Goal: Task Accomplishment & Management: Manage account settings

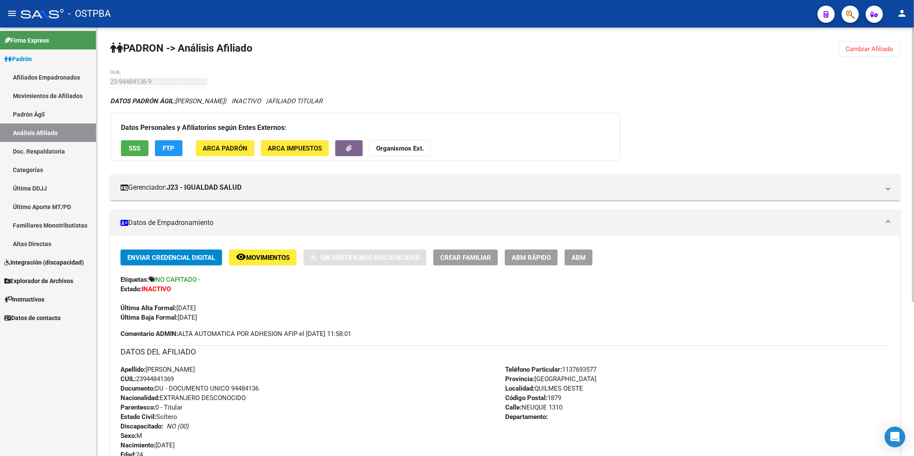
click at [887, 52] on span "Cambiar Afiliado" at bounding box center [870, 49] width 48 height 8
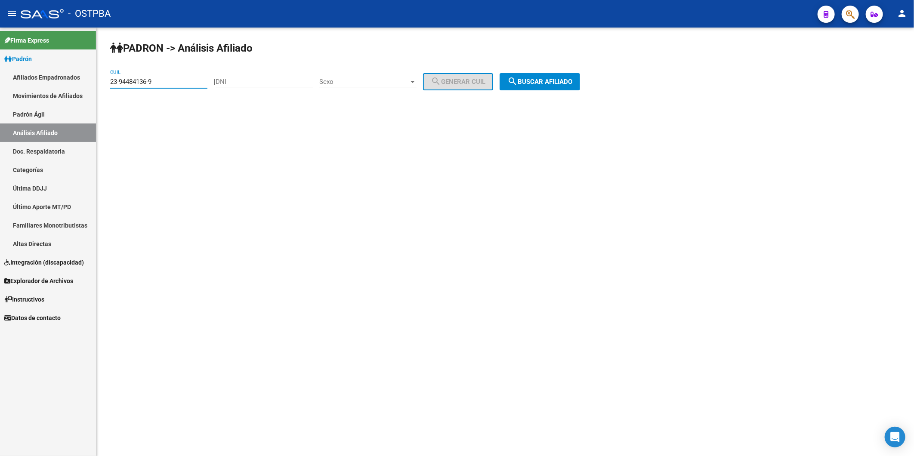
click at [156, 80] on input "23-94484136-9" at bounding box center [158, 82] width 97 height 8
click at [562, 85] on span "search Buscar afiliado" at bounding box center [540, 82] width 65 height 8
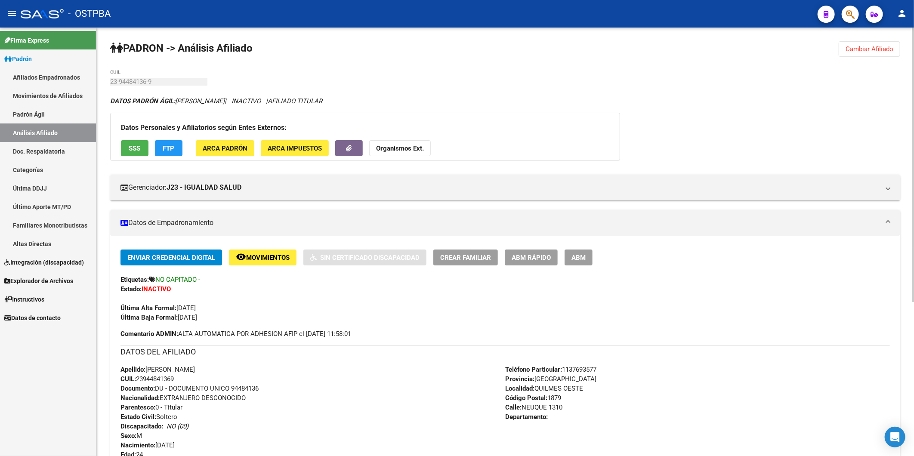
click at [333, 300] on div "Última Alta Formal: [DATE]" at bounding box center [506, 303] width 770 height 19
drag, startPoint x: 858, startPoint y: 46, endPoint x: 446, endPoint y: 72, distance: 412.4
click at [858, 46] on span "Cambiar Afiliado" at bounding box center [870, 49] width 48 height 8
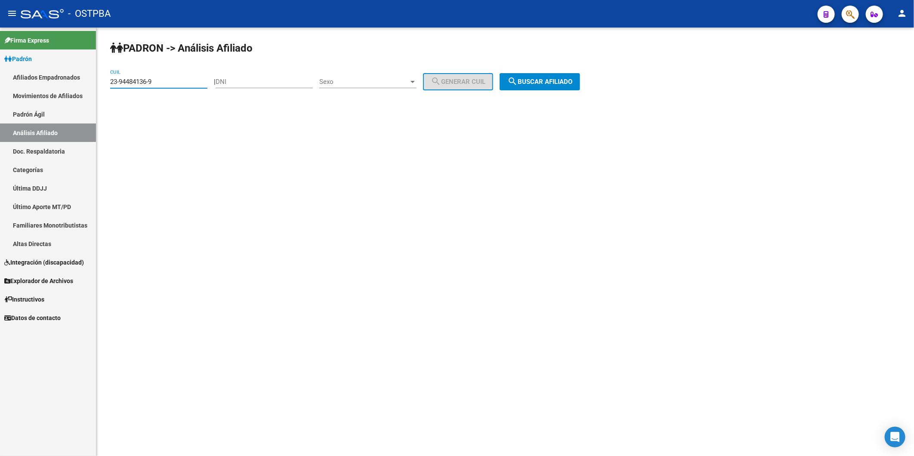
drag, startPoint x: 181, startPoint y: 83, endPoint x: 58, endPoint y: 96, distance: 123.5
click at [58, 96] on mat-sidenav-container "Firma Express Padrón Afiliados Empadronados Movimientos de Afiliados Padrón Ági…" at bounding box center [457, 242] width 914 height 429
type input "27-40011321-7"
click at [542, 78] on span "search Buscar afiliado" at bounding box center [540, 82] width 65 height 8
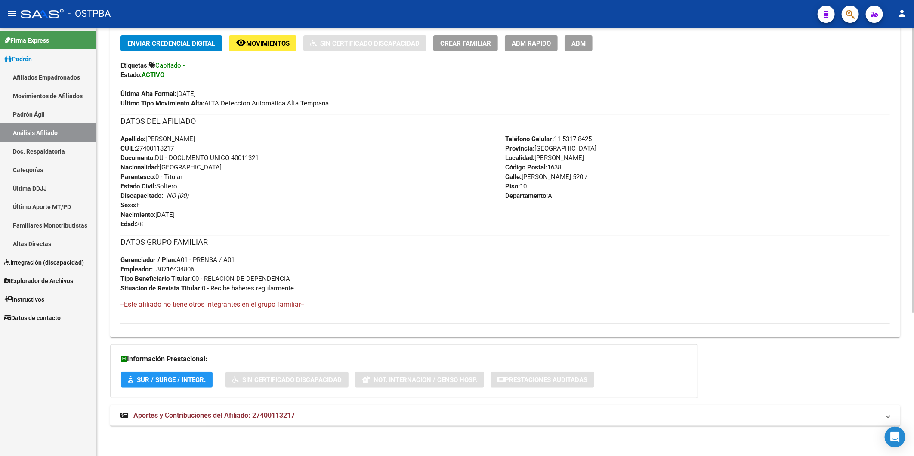
scroll to position [215, 0]
click at [287, 412] on span "Aportes y Contribuciones del Afiliado: 27400113217" at bounding box center [213, 416] width 161 height 8
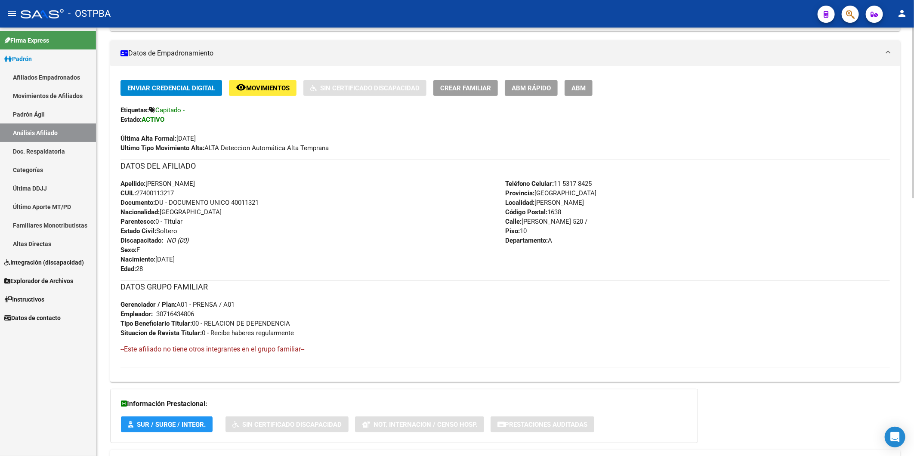
drag, startPoint x: 183, startPoint y: 194, endPoint x: 139, endPoint y: 198, distance: 43.7
click at [139, 198] on div "Apellido: [PERSON_NAME] CUIL: 27400113217 Documento: DU - DOCUMENTO UNICO 40011…" at bounding box center [313, 226] width 385 height 95
copy span "27400113217"
click at [203, 87] on span "Enviar Credencial Digital" at bounding box center [171, 88] width 88 height 8
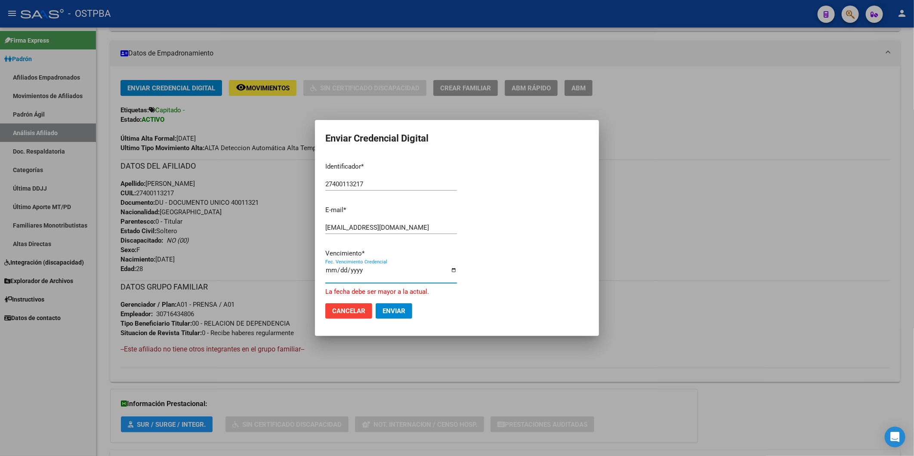
click at [345, 274] on input "[DATE]" at bounding box center [391, 274] width 132 height 14
click at [345, 271] on input "[DATE]" at bounding box center [391, 274] width 132 height 14
type input "[DATE]"
click at [333, 270] on input "[DATE]" at bounding box center [391, 274] width 132 height 14
click at [368, 272] on input "[DATE]" at bounding box center [391, 274] width 132 height 14
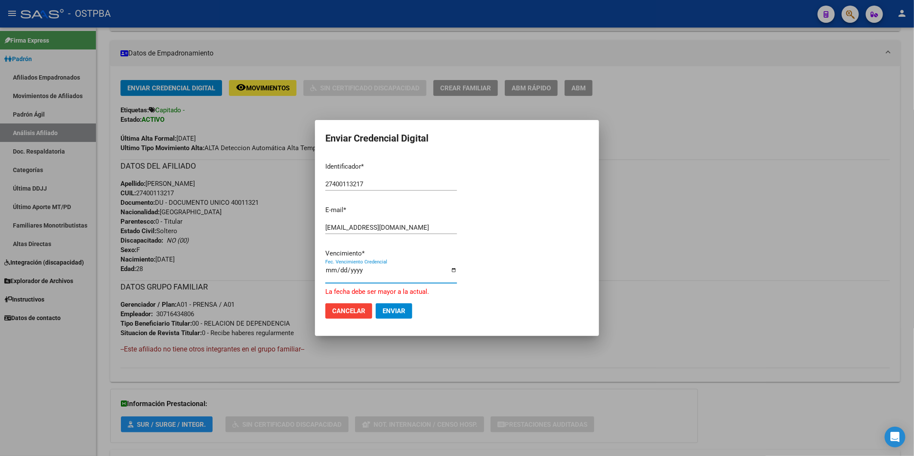
click at [361, 271] on input "[DATE]" at bounding box center [391, 274] width 132 height 14
type input "[DATE]"
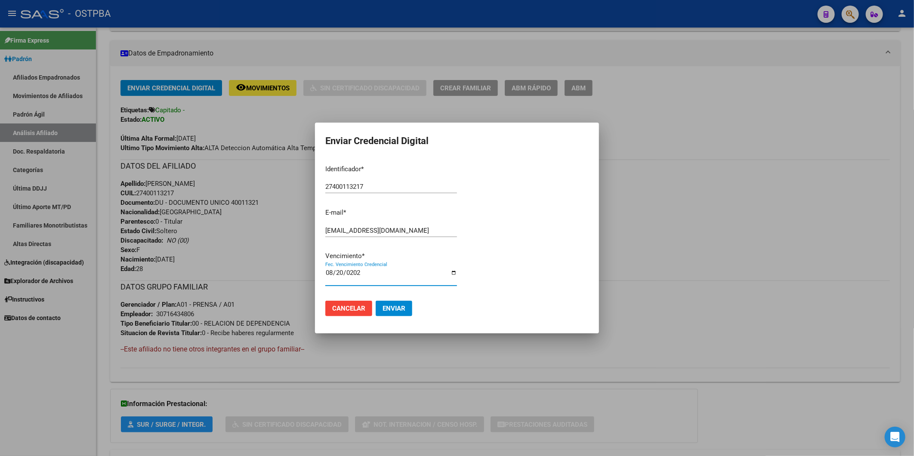
click at [328, 274] on input "[DATE]" at bounding box center [391, 277] width 132 height 14
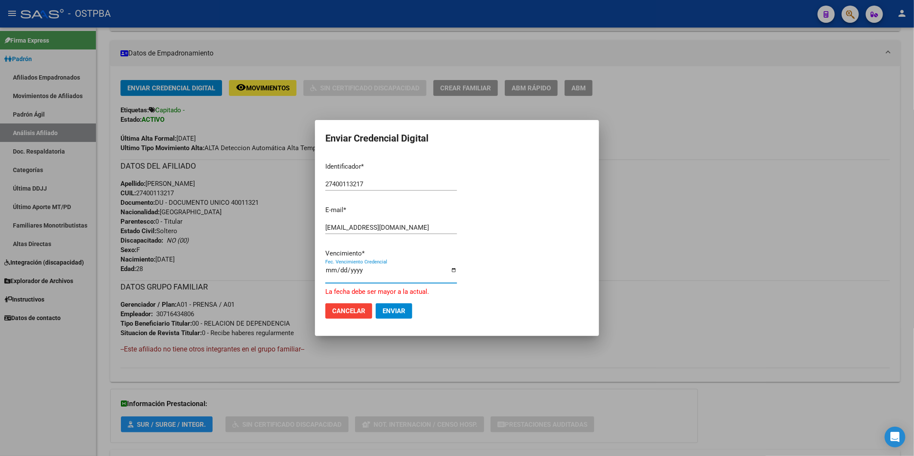
type input "[DATE]"
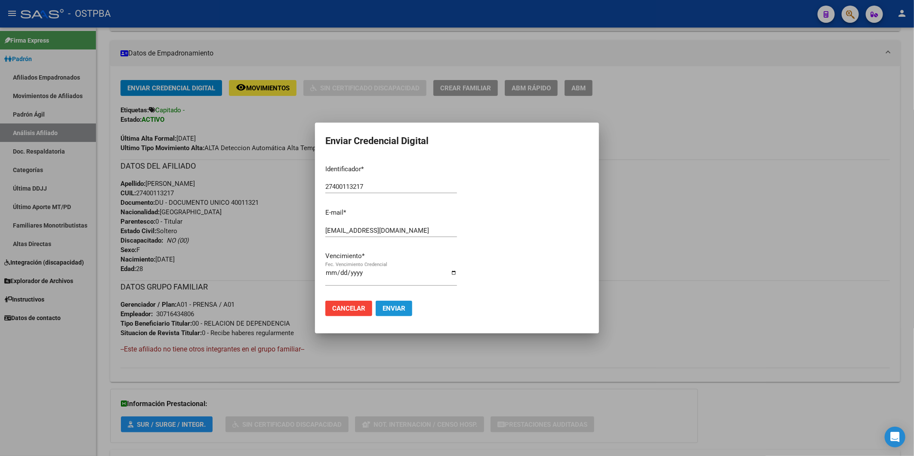
click at [389, 304] on button "Enviar" at bounding box center [394, 308] width 37 height 15
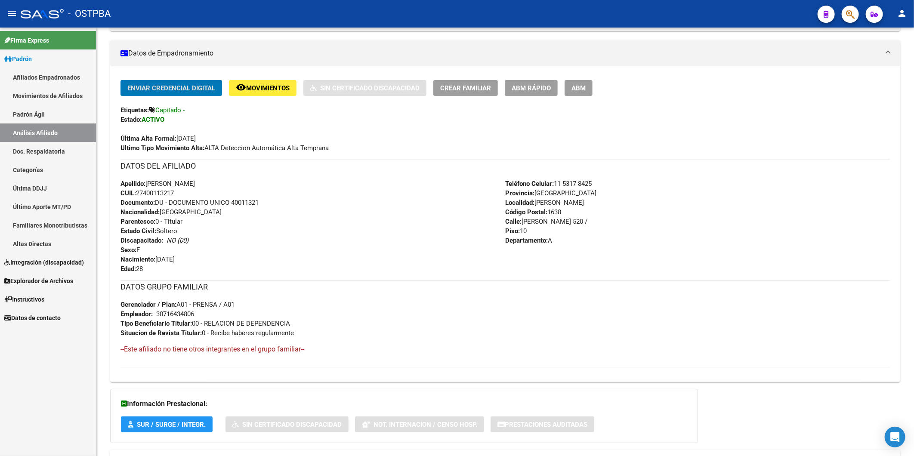
click at [48, 129] on link "Análisis Afiliado" at bounding box center [48, 133] width 96 height 19
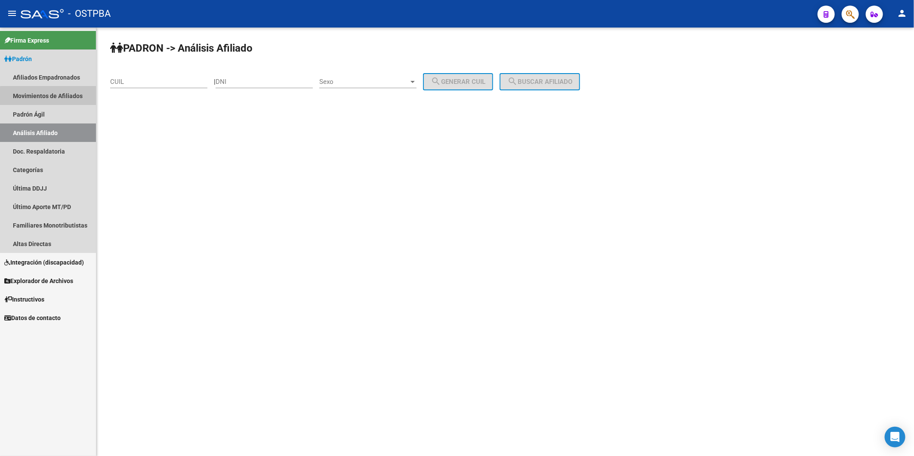
click at [53, 98] on link "Movimientos de Afiliados" at bounding box center [48, 96] width 96 height 19
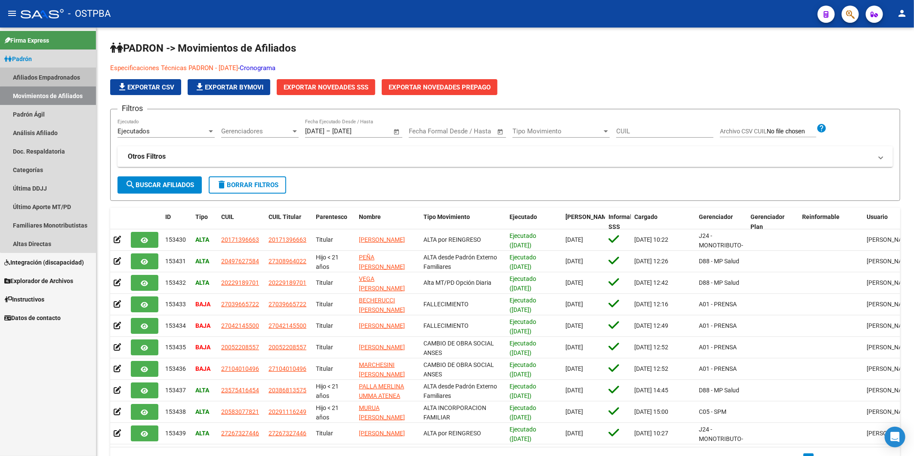
click at [56, 77] on link "Afiliados Empadronados" at bounding box center [48, 77] width 96 height 19
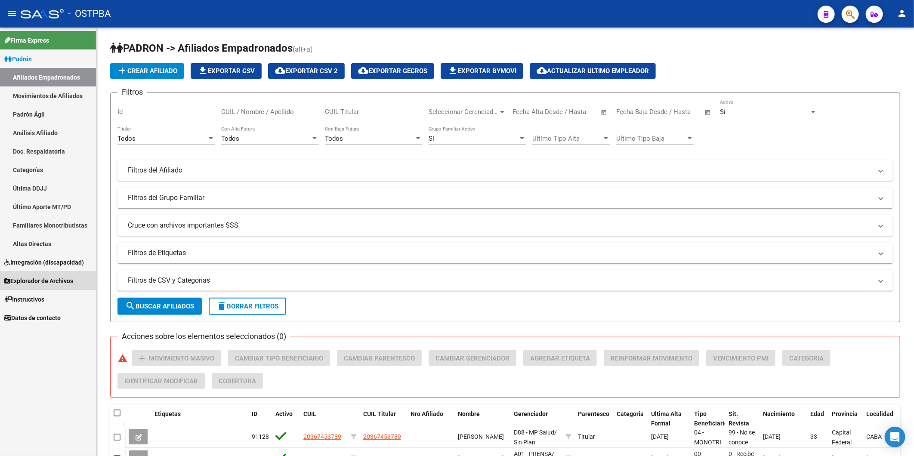
click at [19, 282] on span "Explorador de Archivos" at bounding box center [38, 280] width 69 height 9
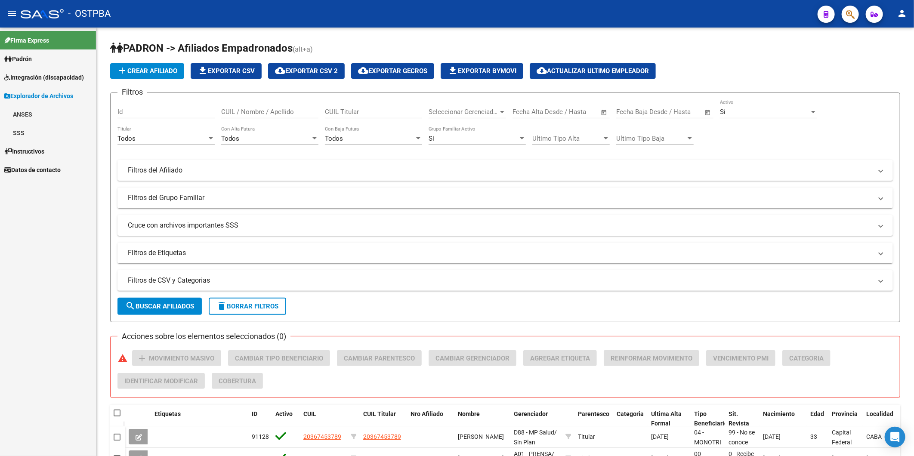
click at [18, 132] on link "SSS" at bounding box center [48, 133] width 96 height 19
click at [24, 113] on link "ANSES" at bounding box center [48, 114] width 96 height 19
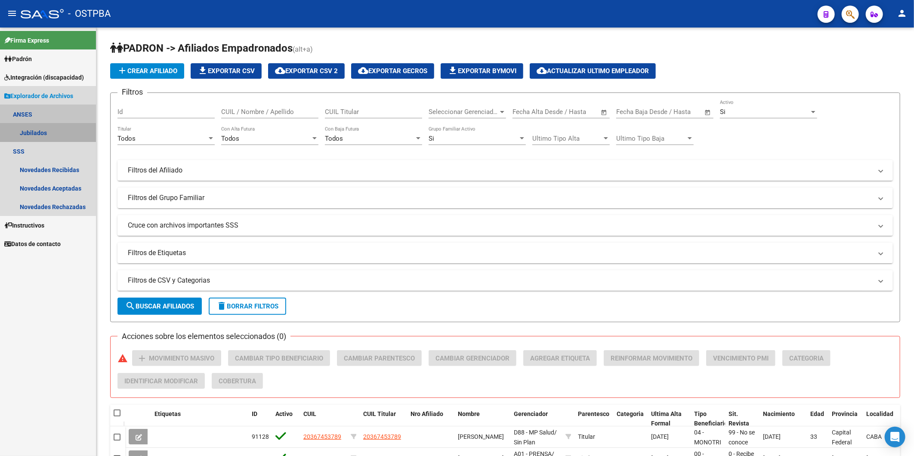
click at [32, 132] on link "Jubilados" at bounding box center [48, 133] width 96 height 19
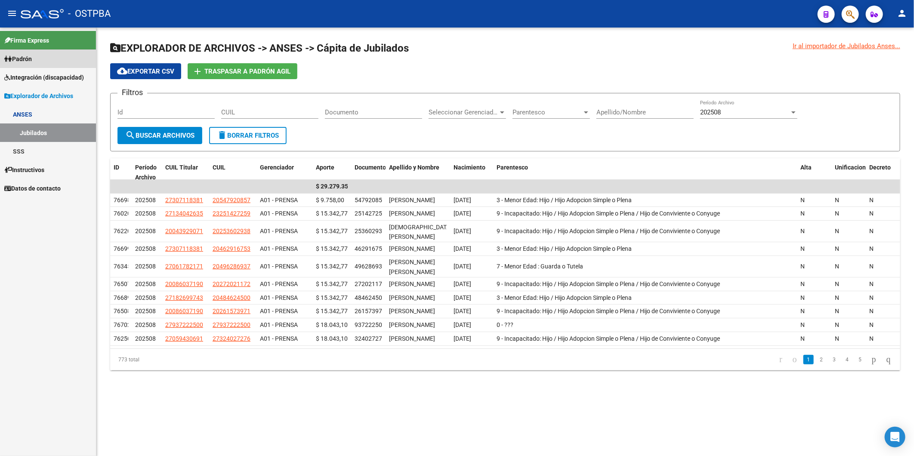
click at [32, 54] on span "Padrón" at bounding box center [18, 58] width 28 height 9
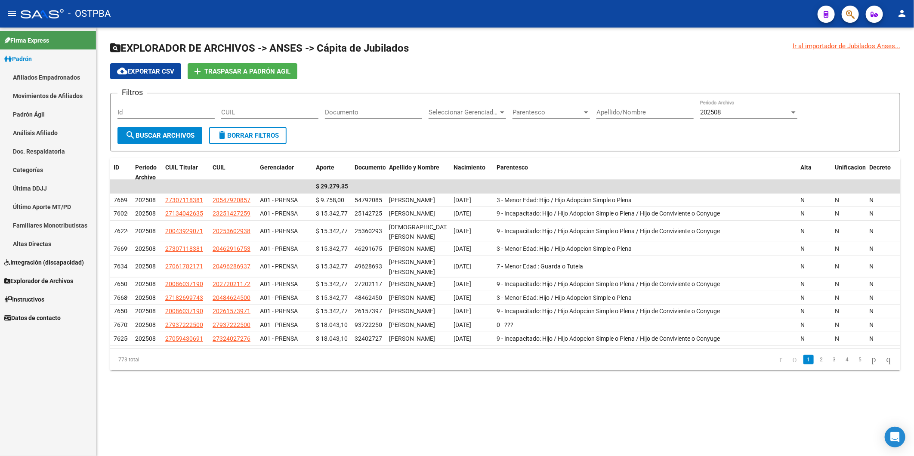
click at [31, 77] on link "Afiliados Empadronados" at bounding box center [48, 77] width 96 height 19
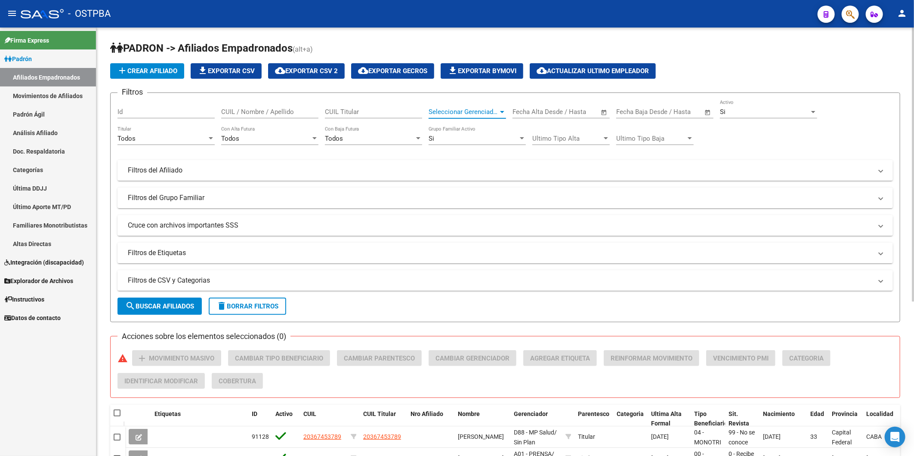
click at [504, 112] on div at bounding box center [502, 112] width 4 height 2
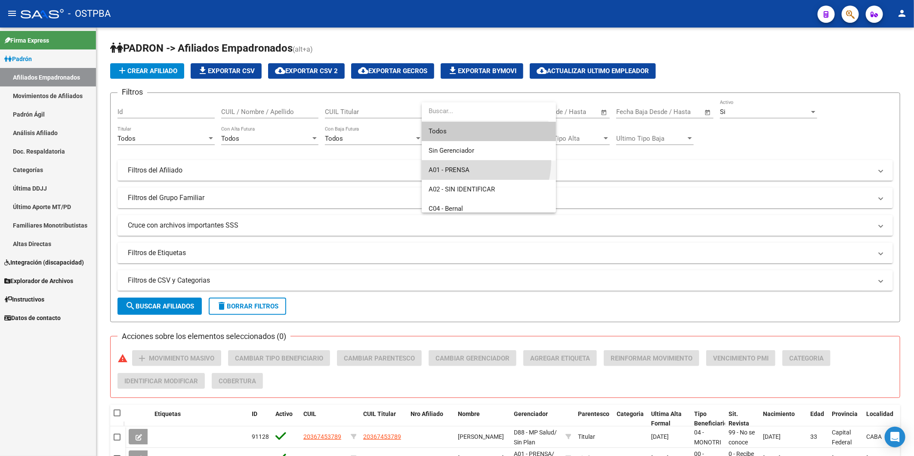
click at [468, 161] on span "A01 - PRENSA" at bounding box center [489, 170] width 121 height 19
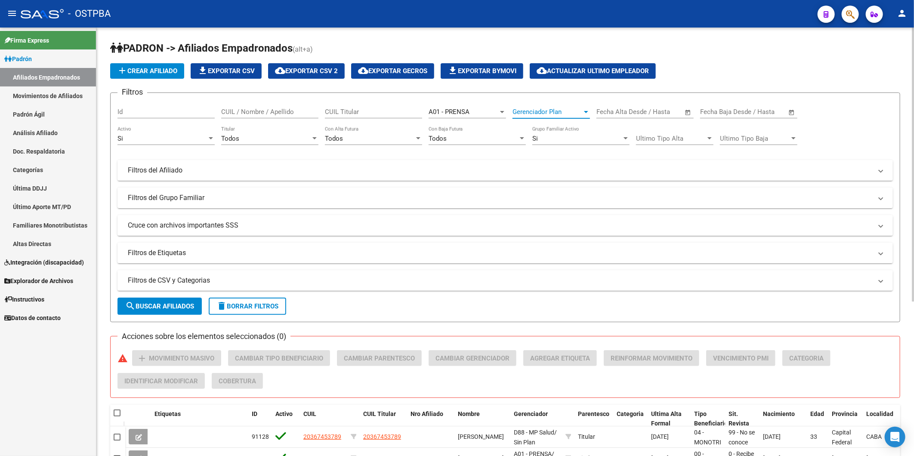
click at [587, 112] on div at bounding box center [586, 112] width 4 height 2
click at [587, 112] on input "dropdown search" at bounding box center [561, 111] width 110 height 19
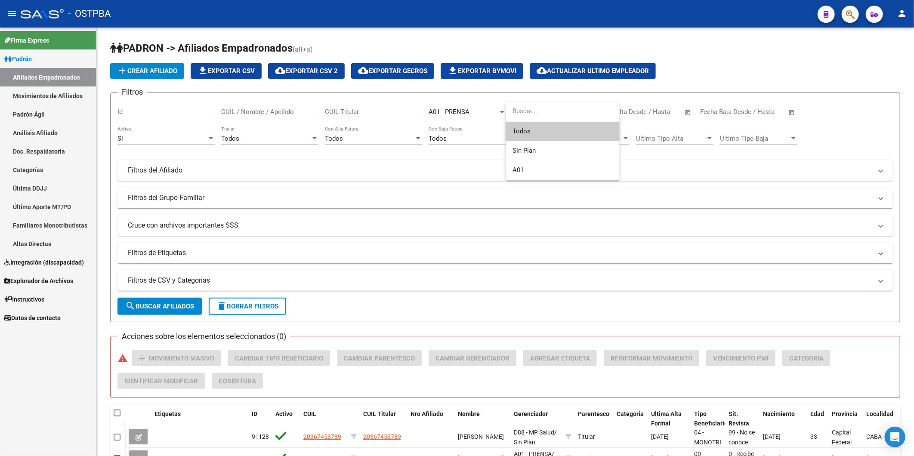
click at [185, 174] on div at bounding box center [457, 228] width 914 height 456
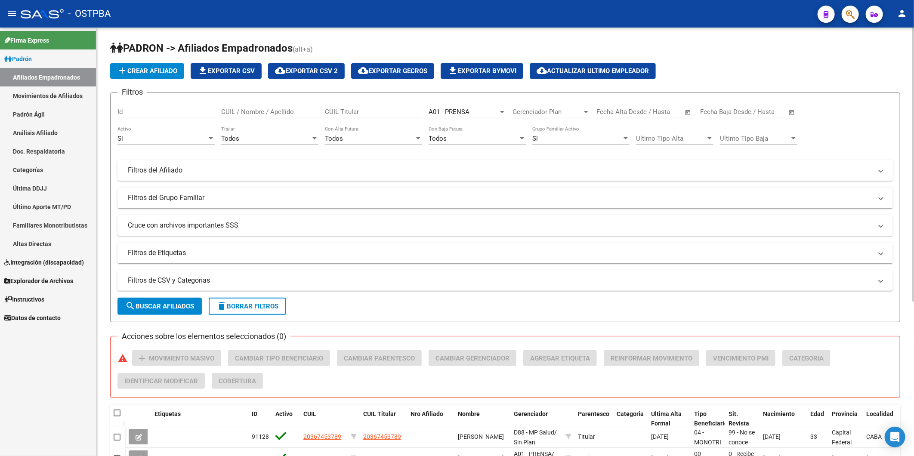
click at [171, 173] on mat-panel-title "Filtros del Afiliado" at bounding box center [500, 170] width 745 height 9
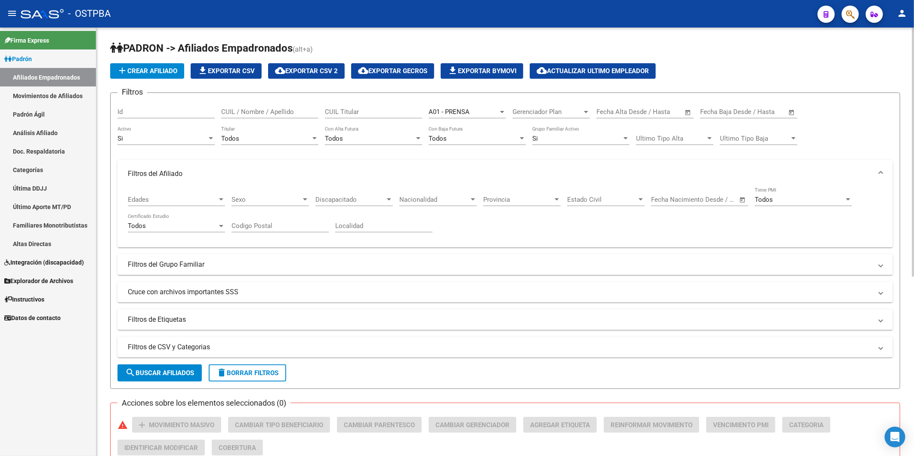
click at [220, 225] on div at bounding box center [221, 226] width 8 height 7
click at [220, 225] on span "Todos" at bounding box center [176, 226] width 97 height 19
click at [170, 259] on mat-expansion-panel-header "Filtros del Grupo Familiar" at bounding box center [506, 264] width 776 height 21
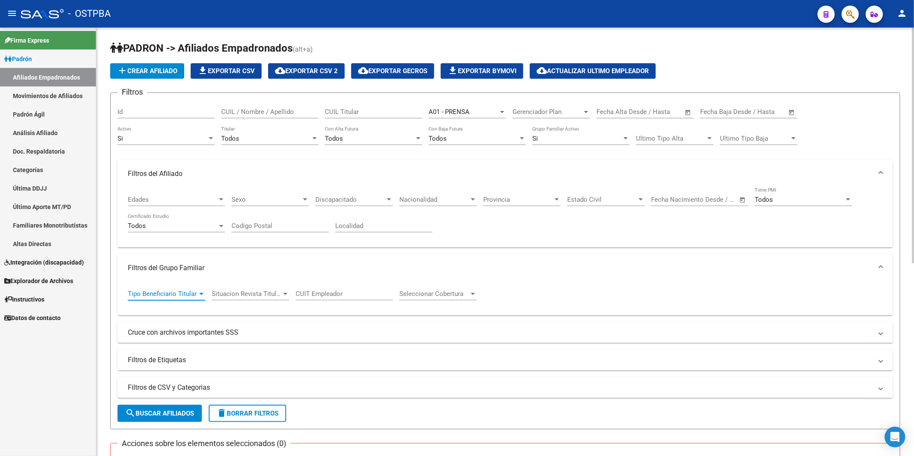
click at [200, 294] on div at bounding box center [201, 294] width 4 height 2
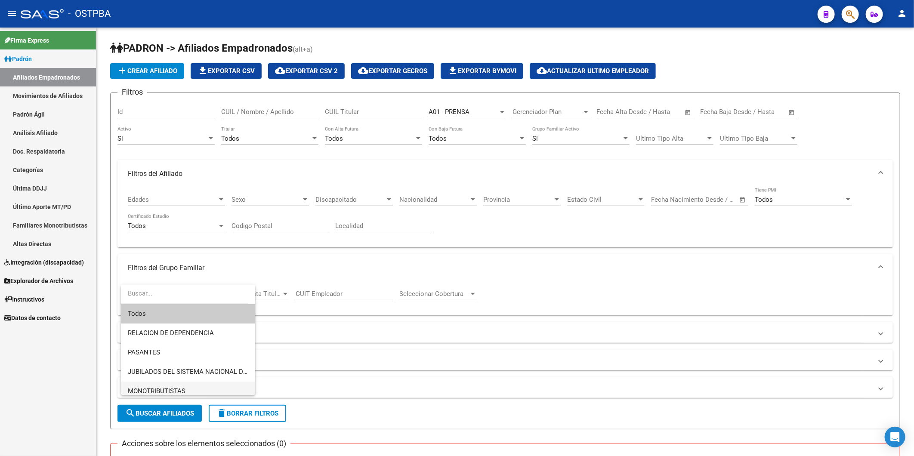
scroll to position [48, 0]
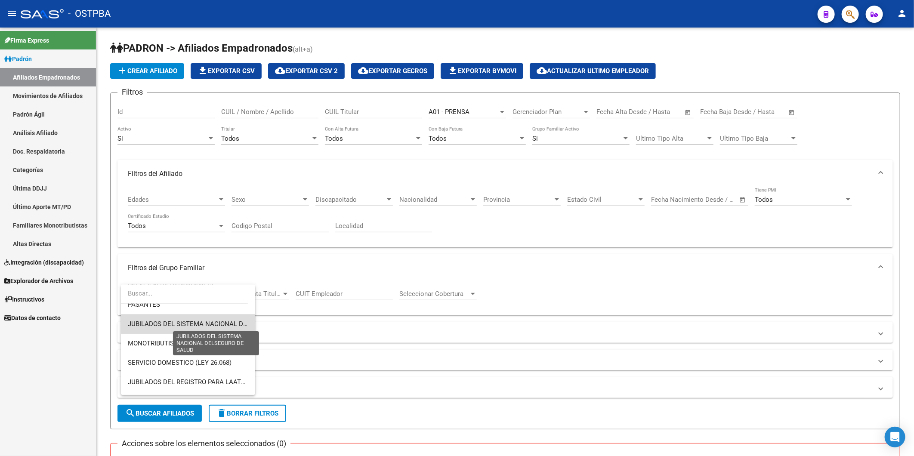
click at [192, 323] on span "JUBILADOS DEL SISTEMA NACIONAL DELSEGURO DE SALUD" at bounding box center [217, 324] width 179 height 8
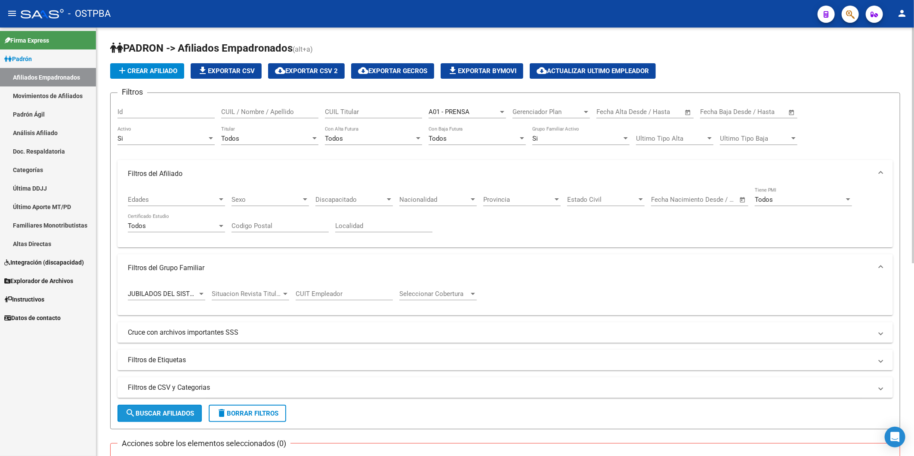
click at [184, 411] on span "search Buscar Afiliados" at bounding box center [159, 414] width 69 height 8
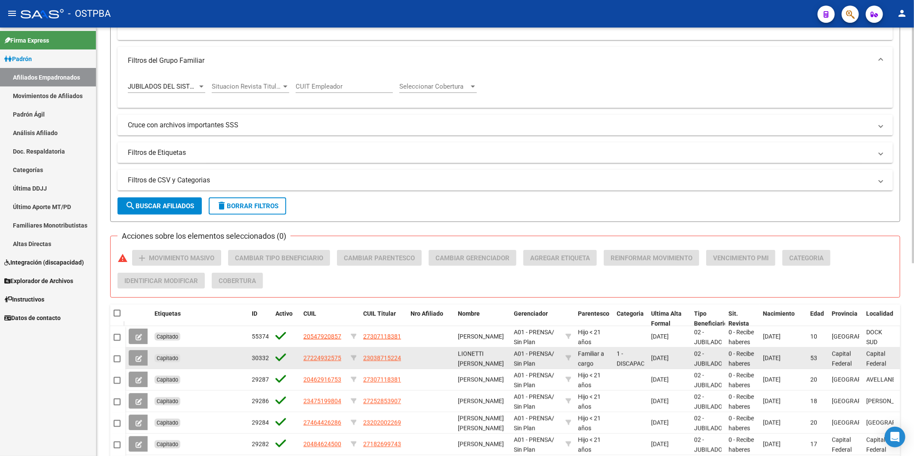
scroll to position [206, 0]
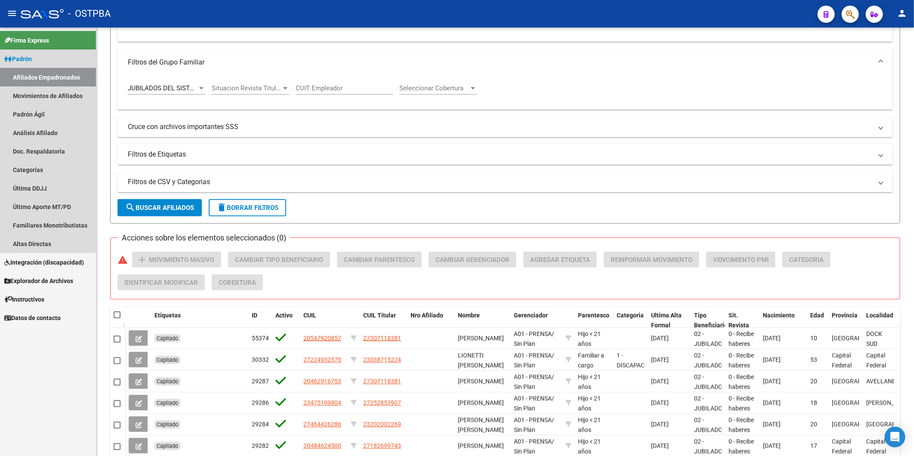
click at [46, 74] on link "Afiliados Empadronados" at bounding box center [48, 77] width 96 height 19
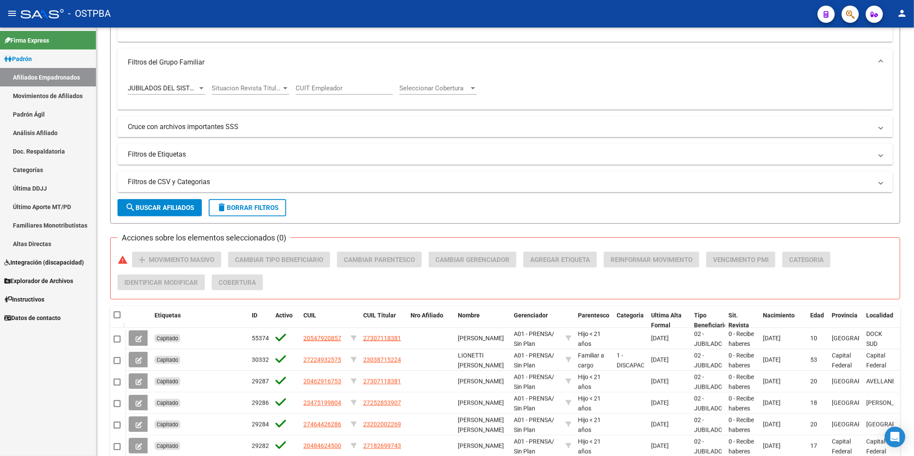
click at [43, 79] on link "Afiliados Empadronados" at bounding box center [48, 77] width 96 height 19
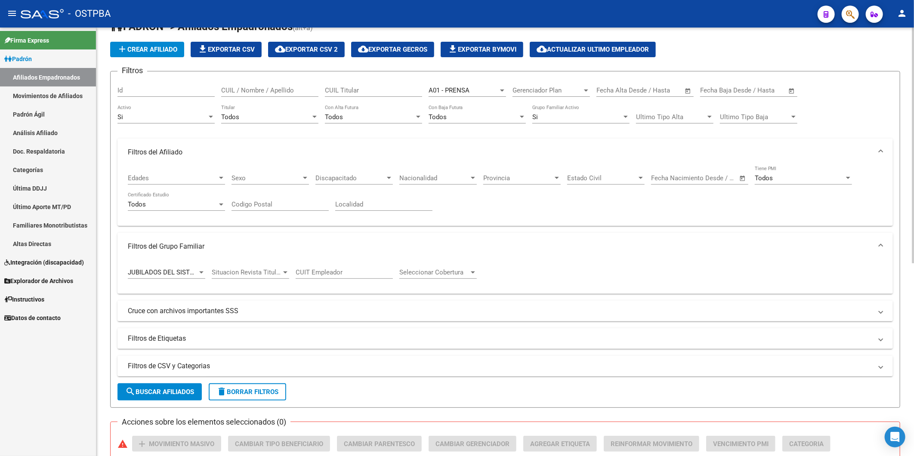
scroll to position [0, 0]
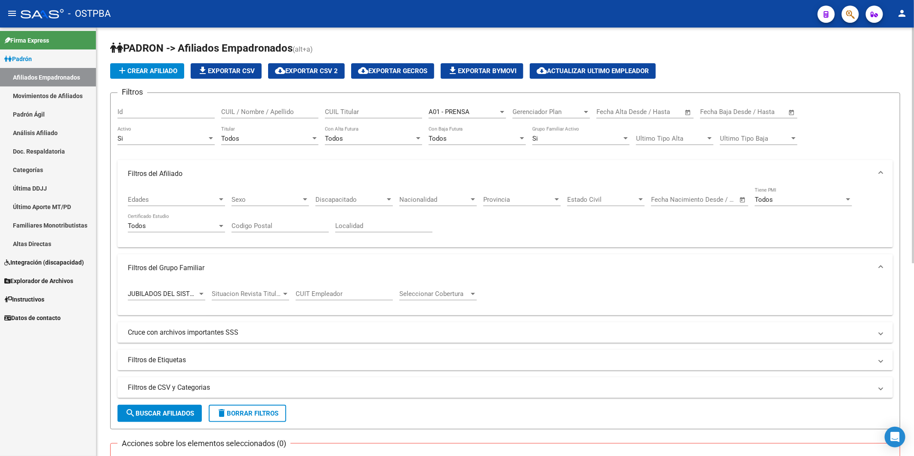
click at [507, 111] on app-drop-down-list "A01 - PRENSA Seleccionar Gerenciador" at bounding box center [471, 113] width 84 height 27
click at [503, 111] on div at bounding box center [502, 112] width 4 height 2
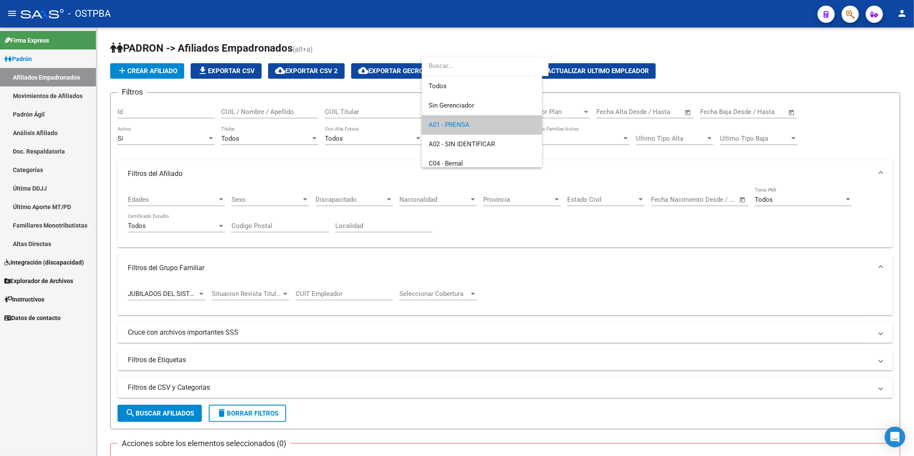
scroll to position [13, 0]
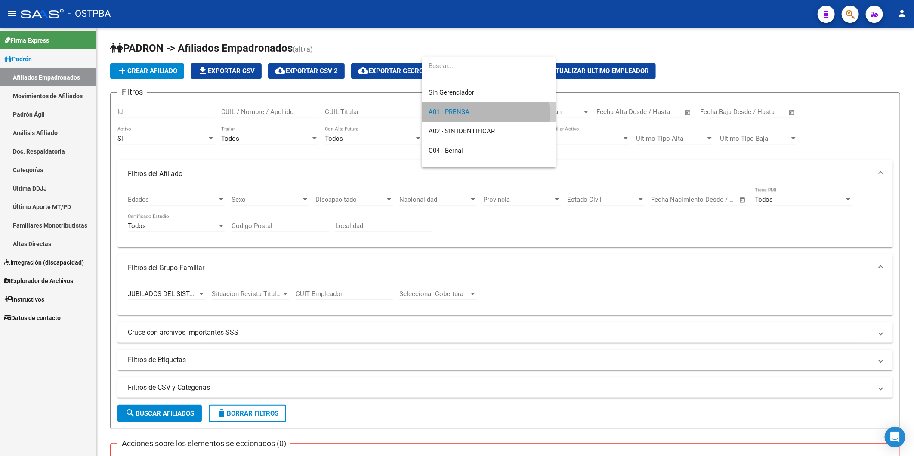
click at [484, 114] on span "A01 - PRENSA" at bounding box center [489, 111] width 121 height 19
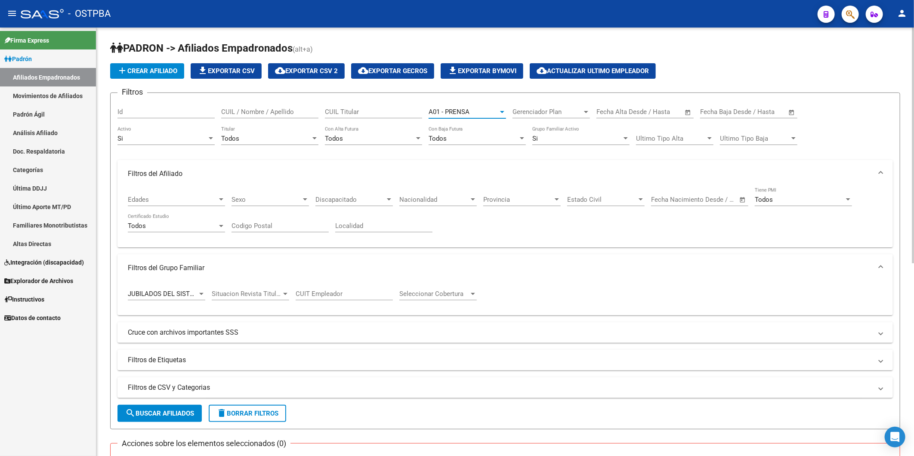
click at [313, 139] on div at bounding box center [315, 138] width 4 height 2
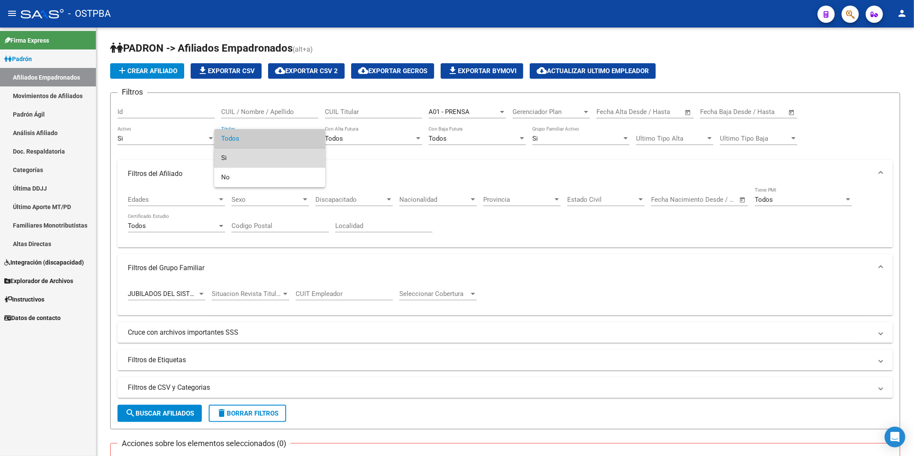
click at [283, 160] on span "Si" at bounding box center [269, 158] width 97 height 19
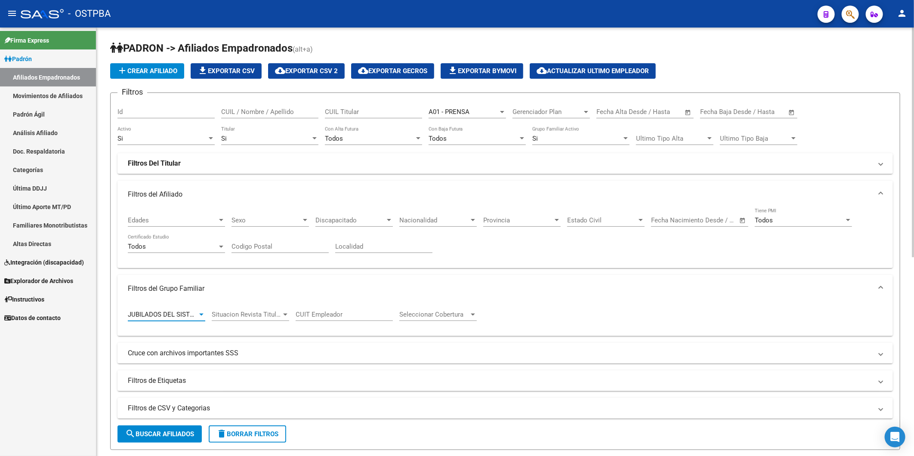
click at [201, 316] on div at bounding box center [201, 315] width 4 height 2
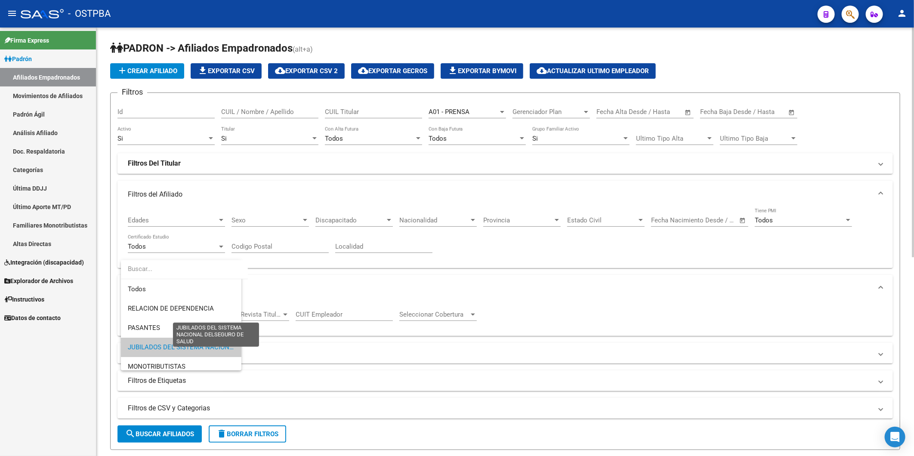
scroll to position [32, 0]
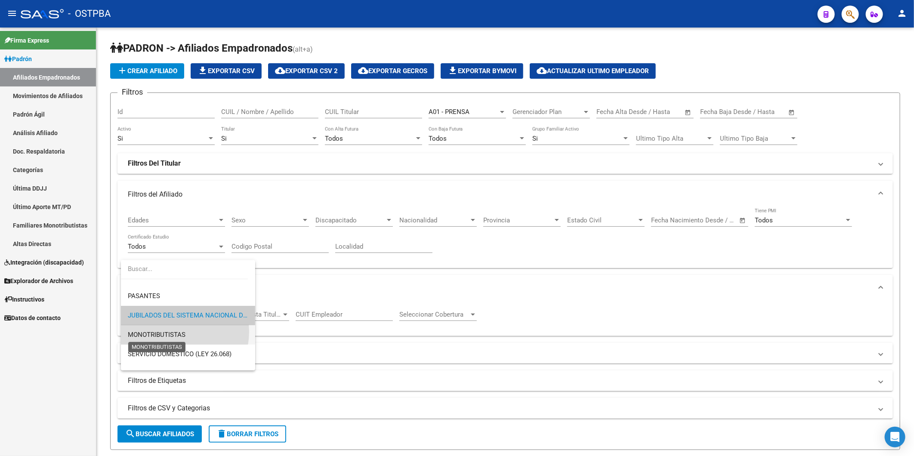
click at [177, 331] on span "MONOTRIBUTISTAS" at bounding box center [157, 335] width 58 height 8
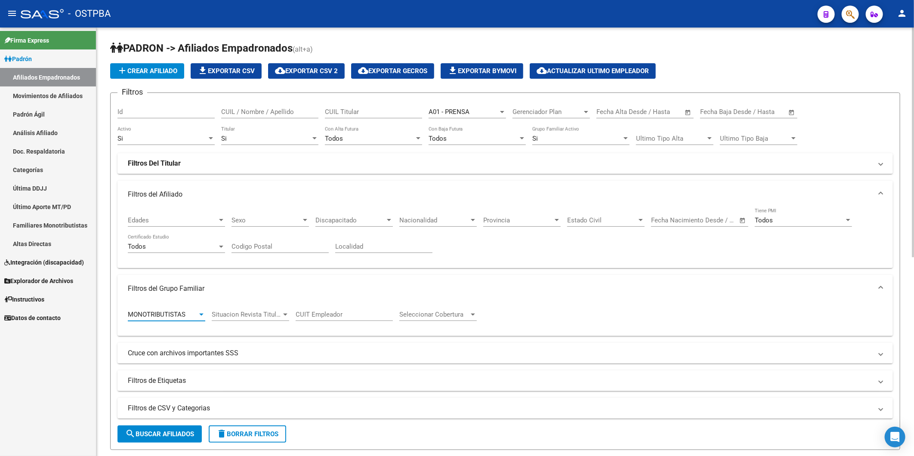
click at [160, 436] on span "search Buscar Afiliados" at bounding box center [159, 435] width 69 height 8
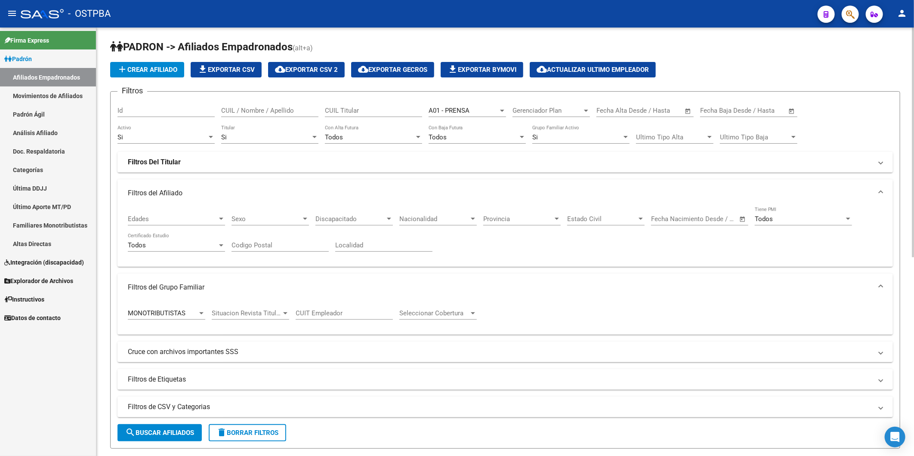
scroll to position [0, 0]
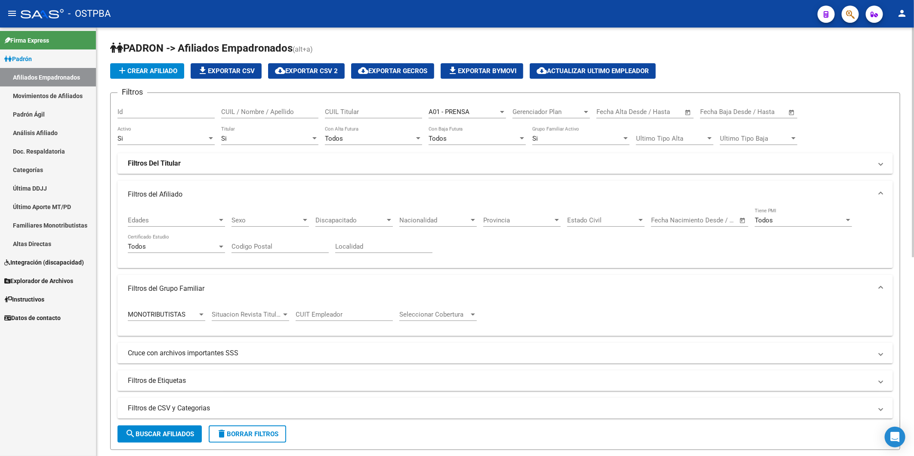
click at [319, 71] on span "cloud_download Exportar CSV 2" at bounding box center [306, 71] width 63 height 8
click at [177, 408] on mat-panel-title "Filtros de CSV y Categorias" at bounding box center [500, 408] width 745 height 9
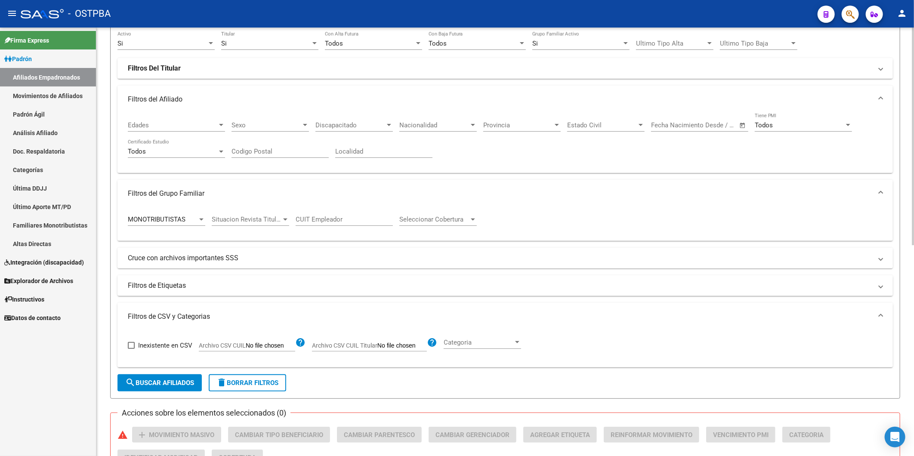
scroll to position [96, 0]
click at [269, 343] on input "Archivo CSV CUIL" at bounding box center [271, 346] width 50 height 8
type input "C:\fakepath\MONO PRESA.csv"
click at [180, 386] on span "search Buscar Afiliados" at bounding box center [159, 383] width 69 height 8
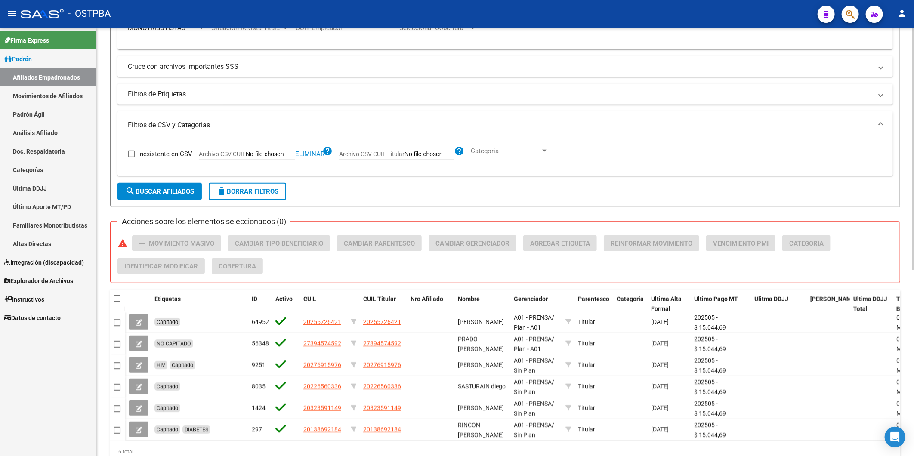
scroll to position [328, 0]
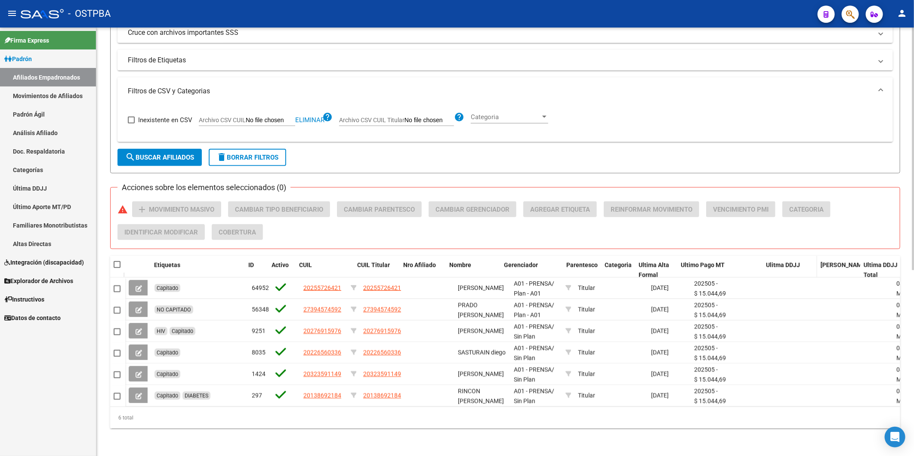
drag, startPoint x: 749, startPoint y: 261, endPoint x: 780, endPoint y: 258, distance: 30.7
click at [780, 258] on div "Etiquetas ID Activo CUIL CUIL Titular Nro Afiliado Nombre Gerenciador Parentesc…" at bounding box center [715, 270] width 1181 height 28
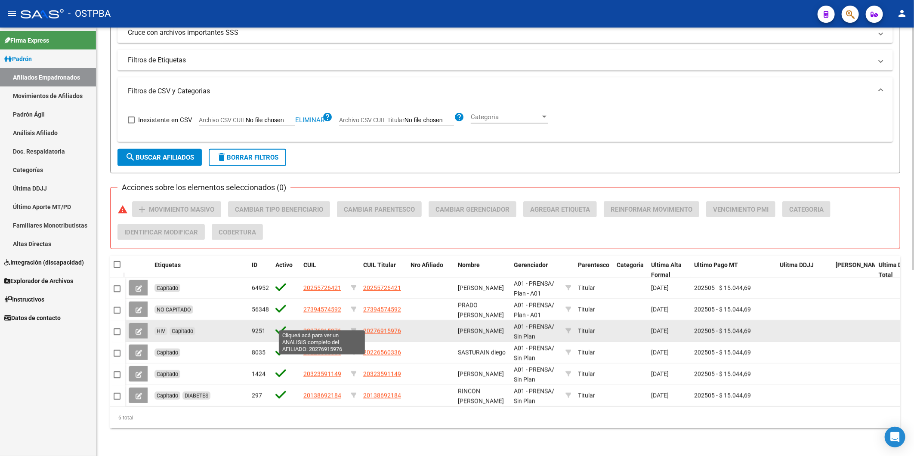
click at [323, 328] on span "20276915976" at bounding box center [323, 331] width 38 height 7
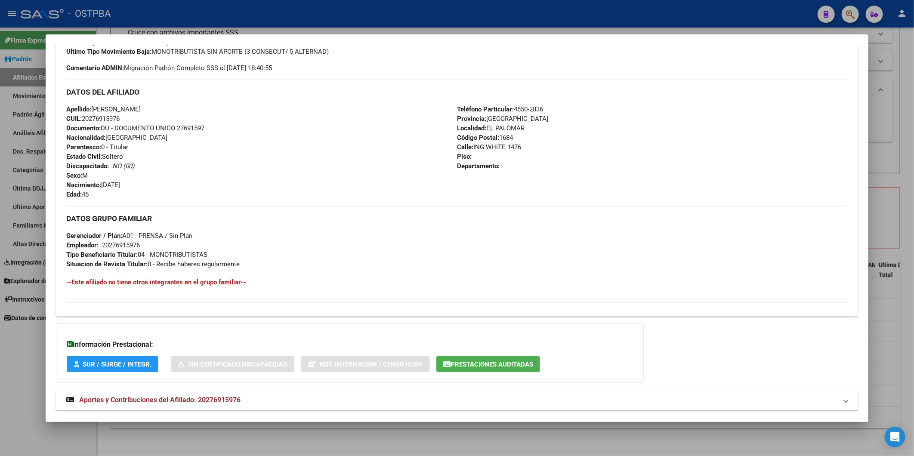
scroll to position [279, 0]
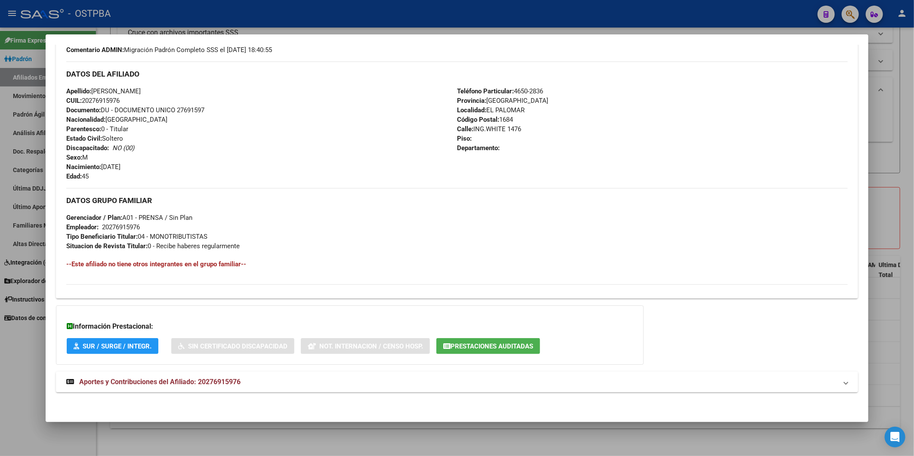
click at [202, 379] on span "Aportes y Contribuciones del Afiliado: 20276915976" at bounding box center [159, 382] width 161 height 8
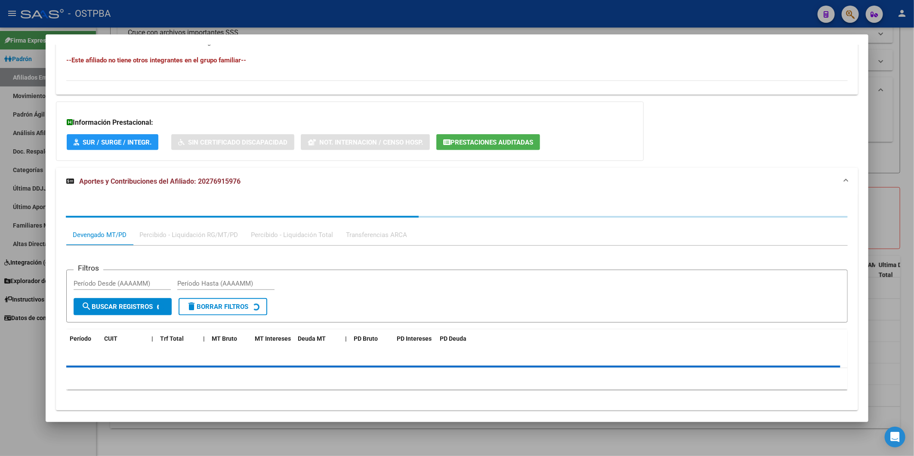
scroll to position [500, 0]
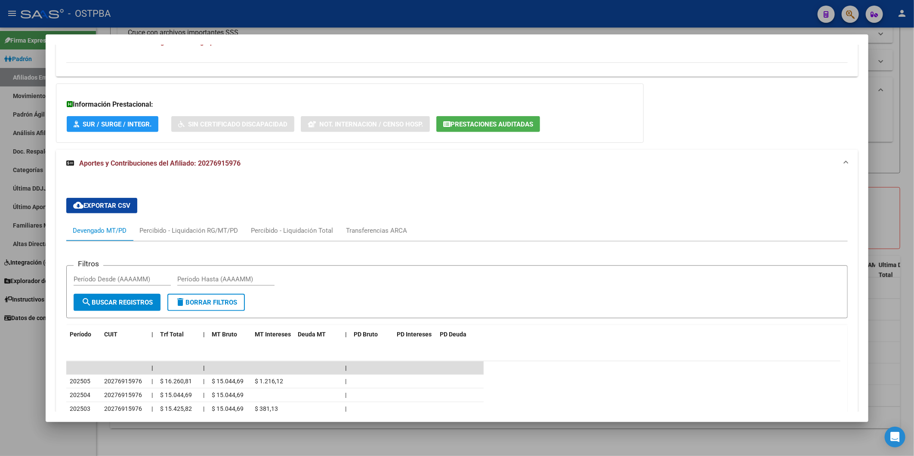
click at [512, 122] on span "Prestaciones Auditadas" at bounding box center [492, 125] width 83 height 8
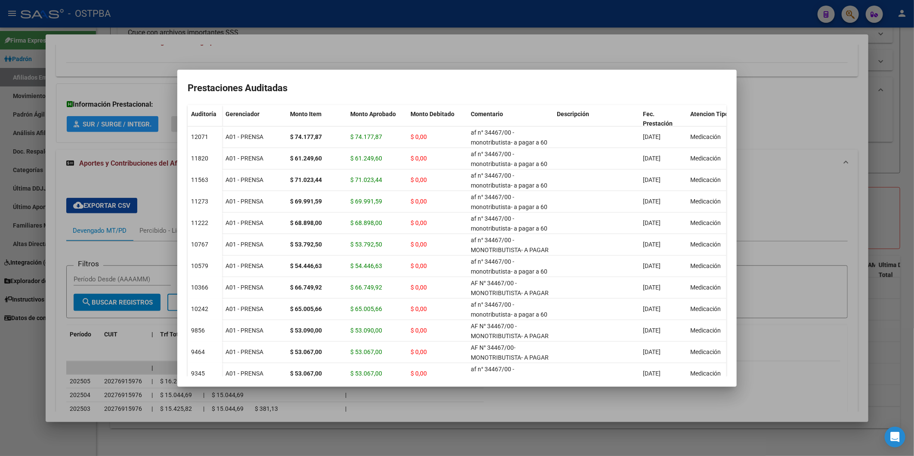
click at [812, 132] on div at bounding box center [457, 228] width 914 height 456
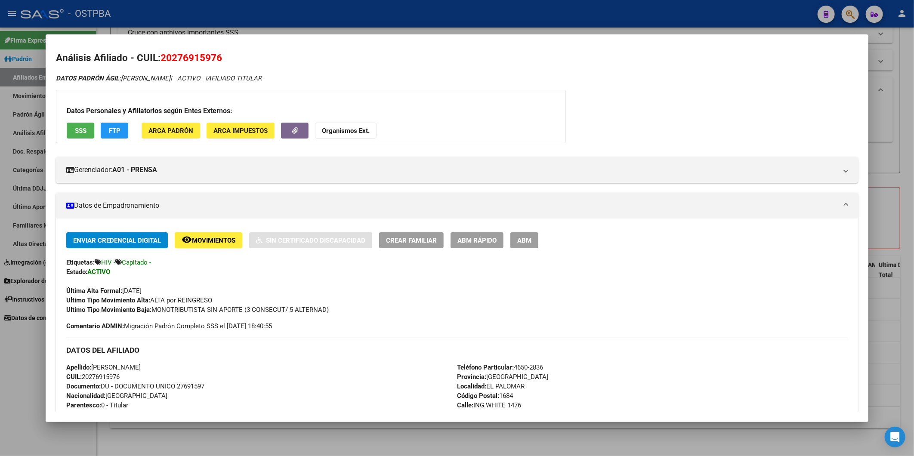
scroll to position [0, 0]
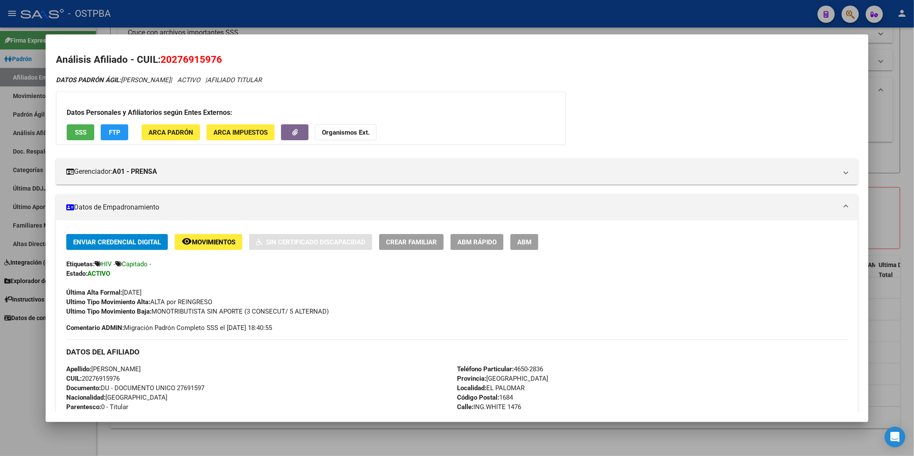
click at [164, 134] on span "ARCA Padrón" at bounding box center [171, 133] width 45 height 8
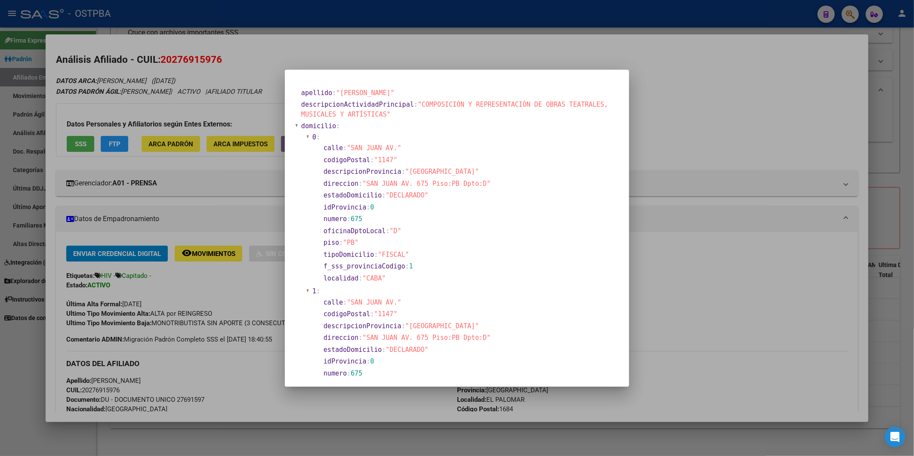
click at [720, 110] on div at bounding box center [457, 228] width 914 height 456
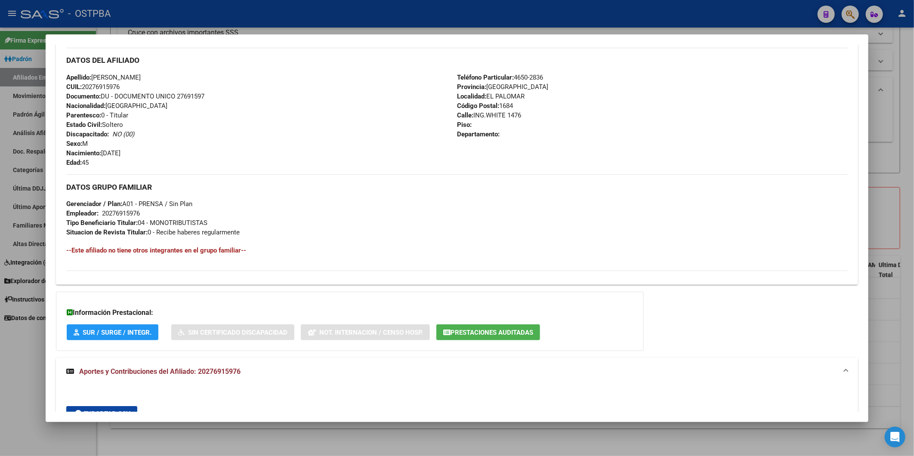
scroll to position [287, 0]
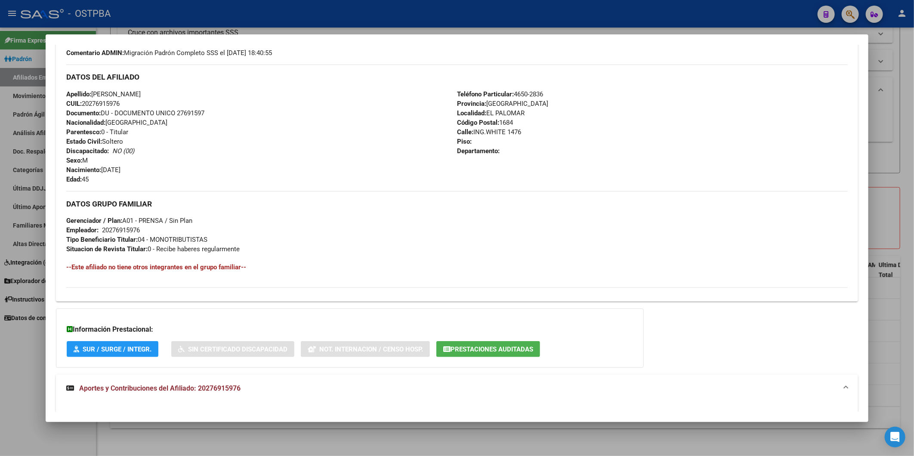
click at [883, 136] on div at bounding box center [457, 228] width 914 height 456
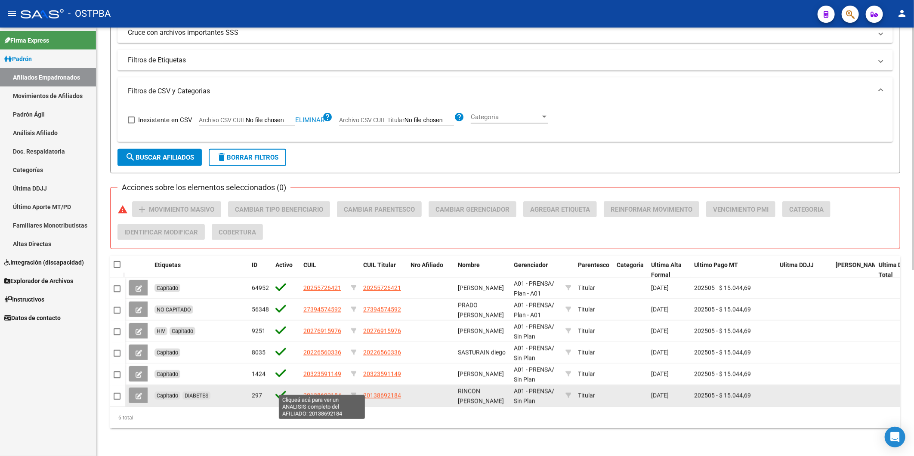
click at [314, 392] on span "20138692184" at bounding box center [323, 395] width 38 height 7
type textarea "20138692184"
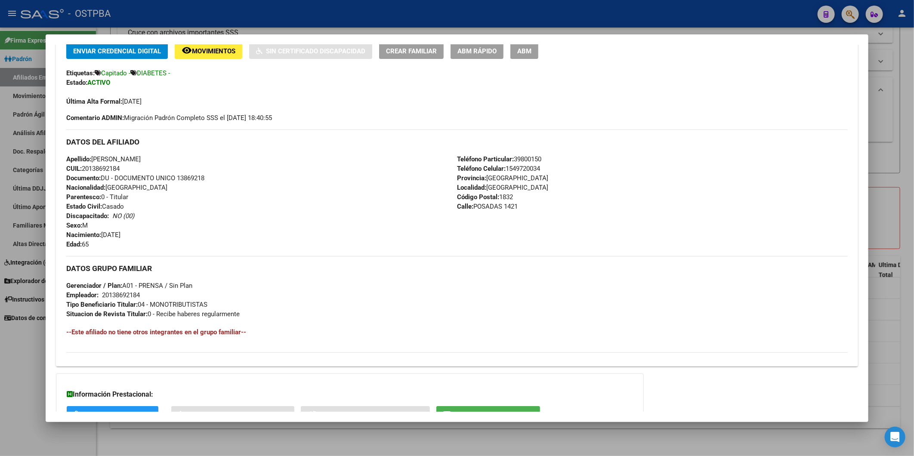
scroll to position [260, 0]
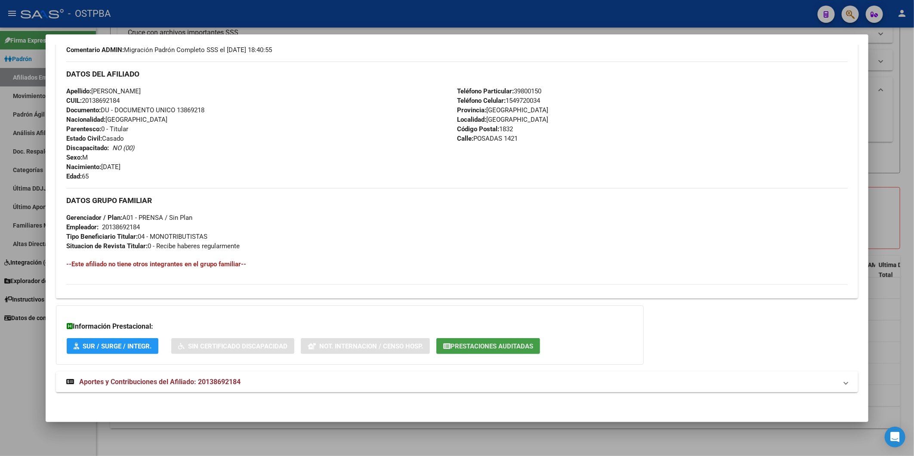
click at [532, 344] on span "Prestaciones Auditadas" at bounding box center [492, 347] width 83 height 8
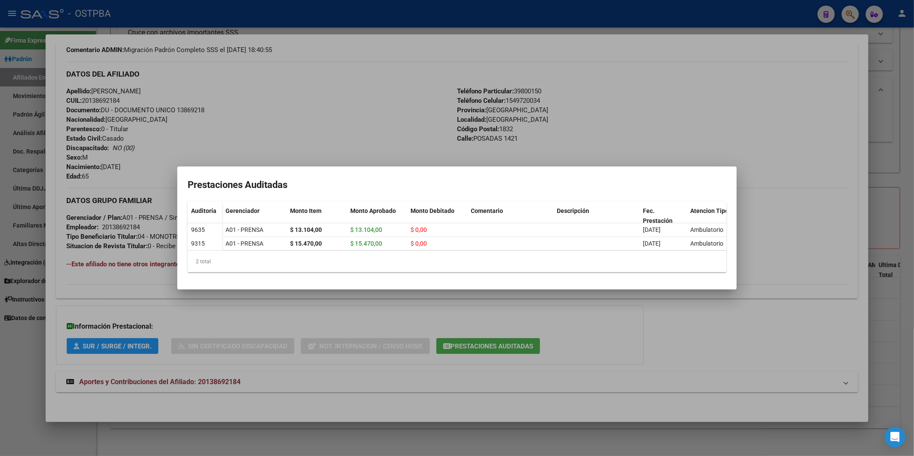
drag, startPoint x: 569, startPoint y: 254, endPoint x: 678, endPoint y: 254, distance: 109.4
click at [678, 254] on div "2 total" at bounding box center [457, 262] width 539 height 22
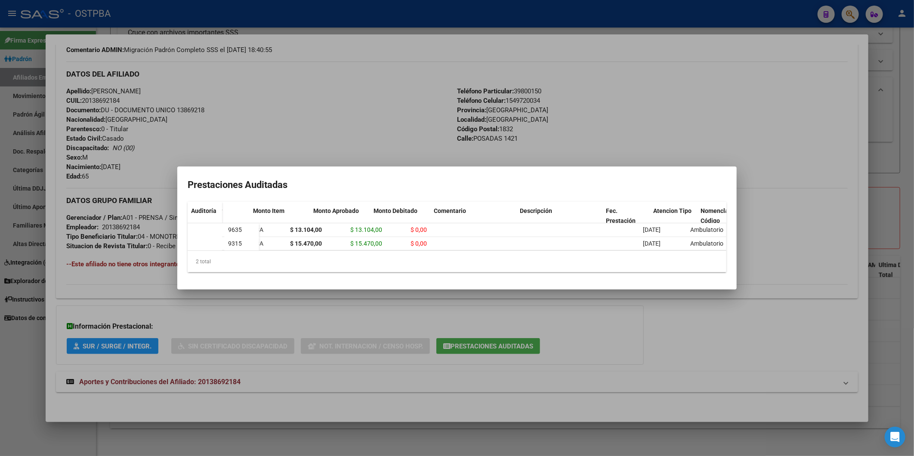
scroll to position [0, 52]
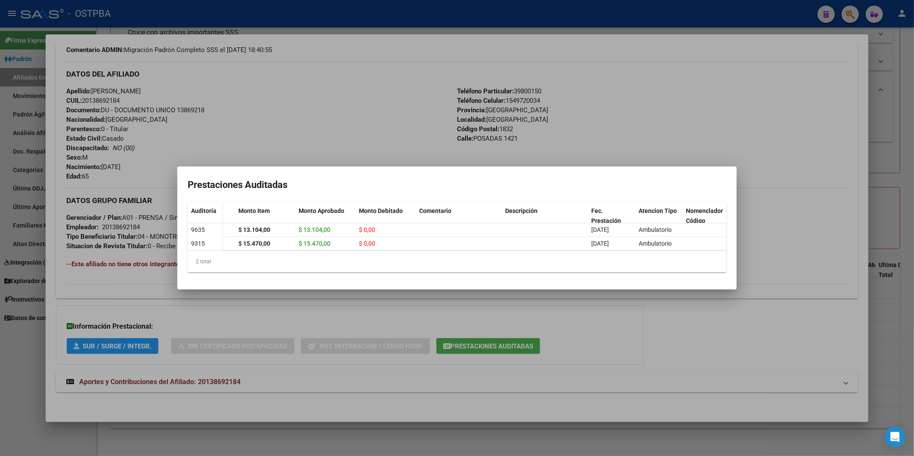
click at [677, 86] on div at bounding box center [457, 228] width 914 height 456
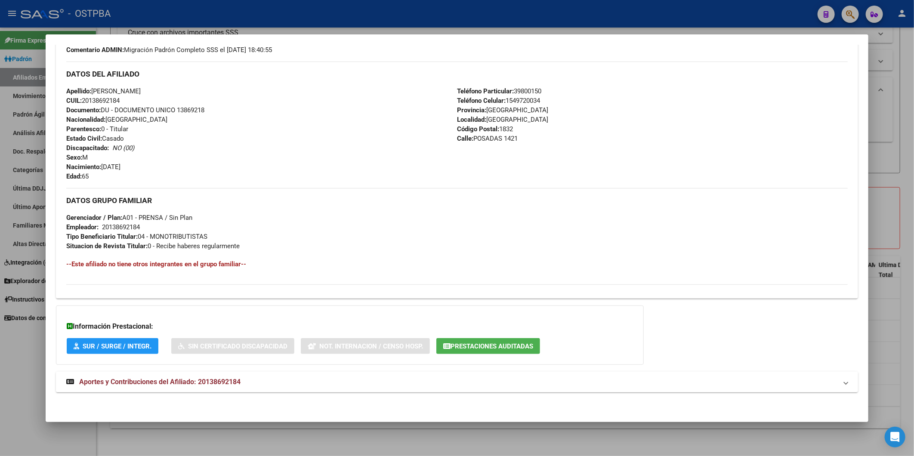
click at [221, 378] on span "Aportes y Contribuciones del Afiliado: 20138692184" at bounding box center [159, 382] width 161 height 8
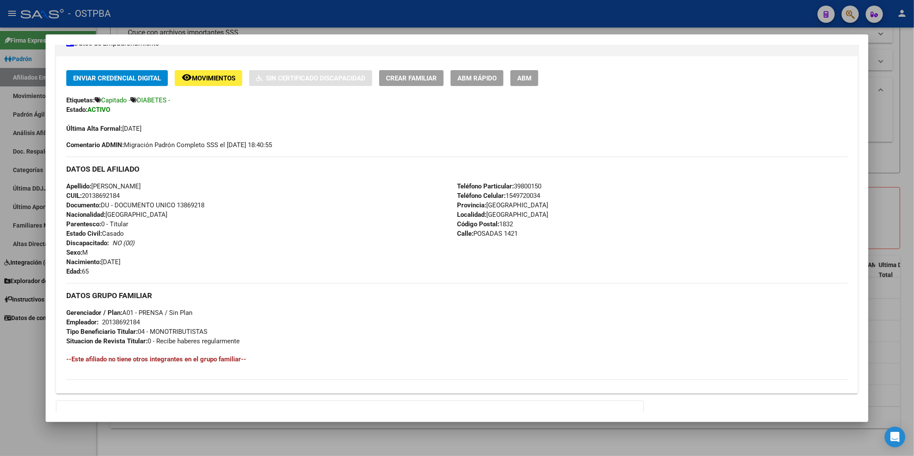
scroll to position [0, 0]
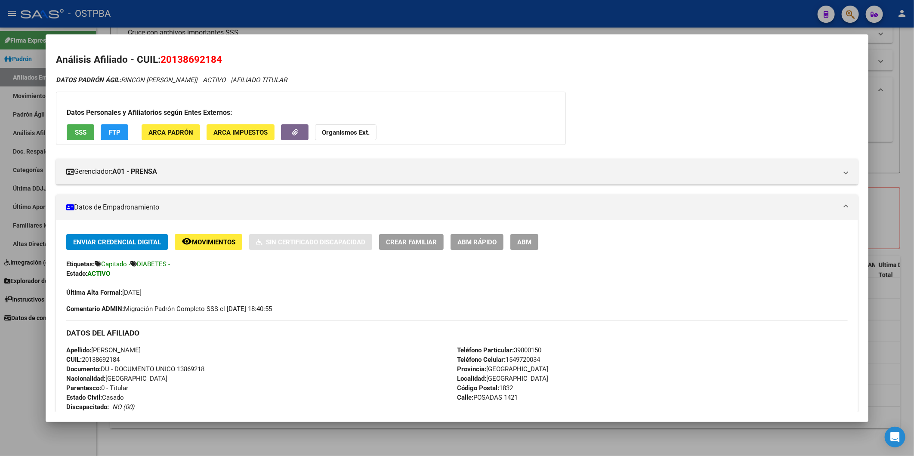
drag, startPoint x: 134, startPoint y: 358, endPoint x: 81, endPoint y: 323, distance: 63.9
click at [81, 352] on div "Apellido: [PERSON_NAME] CUIL: 20138692184 Documento: DU - DOCUMENTO UNICO 13869…" at bounding box center [261, 393] width 391 height 95
copy div "ido: [PERSON_NAME] CUIL: 20138692184"
click at [339, 132] on strong "Organismos Ext." at bounding box center [346, 133] width 48 height 8
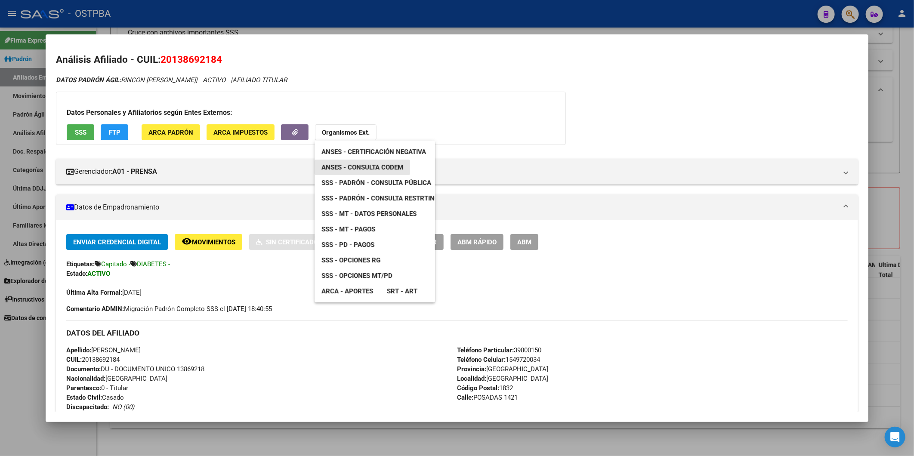
click at [358, 164] on span "ANSES - Consulta CODEM" at bounding box center [363, 168] width 82 height 8
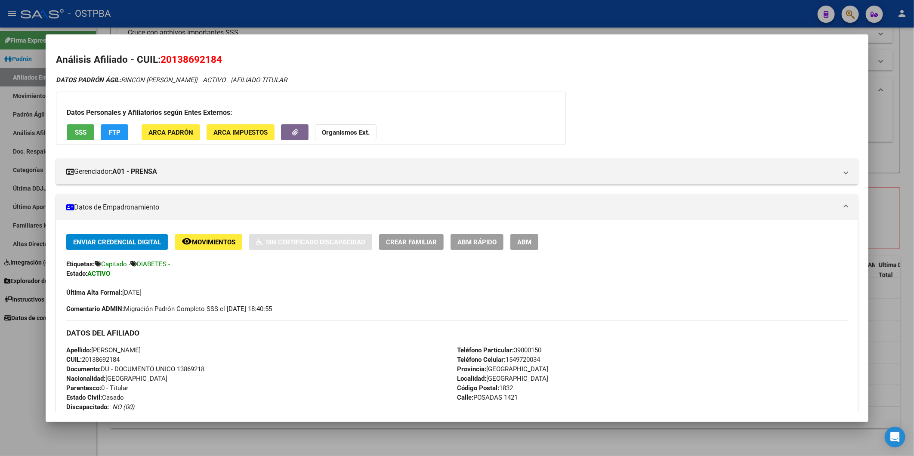
click at [185, 304] on span "Comentario ADMIN: Migración Padrón Completo SSS el [DATE] 18:40:55" at bounding box center [169, 308] width 206 height 9
drag, startPoint x: 84, startPoint y: 360, endPoint x: 123, endPoint y: 359, distance: 39.2
click at [125, 360] on div "Apellido: [PERSON_NAME] CUIL: 20138692184 Documento: DU - DOCUMENTO UNICO 13869…" at bounding box center [261, 393] width 391 height 95
copy span "20138692184"
click at [328, 132] on strong "Organismos Ext." at bounding box center [346, 133] width 48 height 8
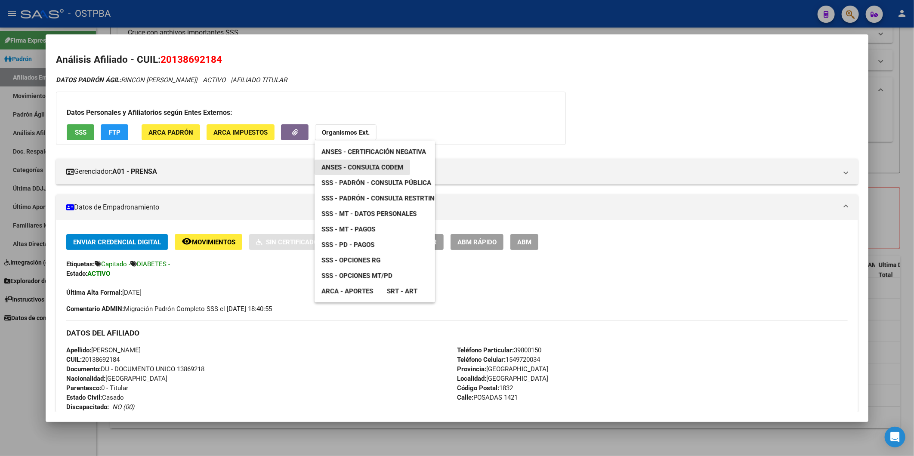
click at [359, 168] on span "ANSES - Consulta CODEM" at bounding box center [363, 168] width 82 height 8
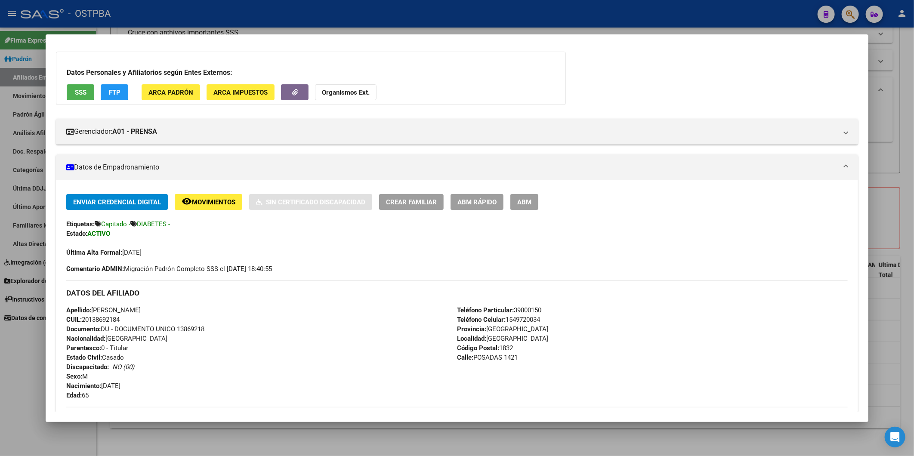
scroll to position [191, 0]
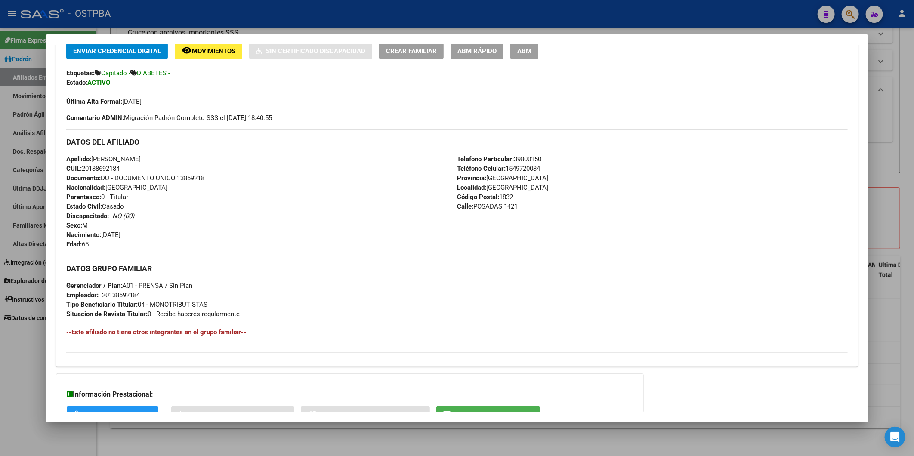
click at [217, 237] on div "Apellido: [PERSON_NAME] CUIL: 20138692184 Documento: DU - DOCUMENTO UNICO 13869…" at bounding box center [261, 202] width 391 height 95
click at [888, 150] on div at bounding box center [457, 228] width 914 height 456
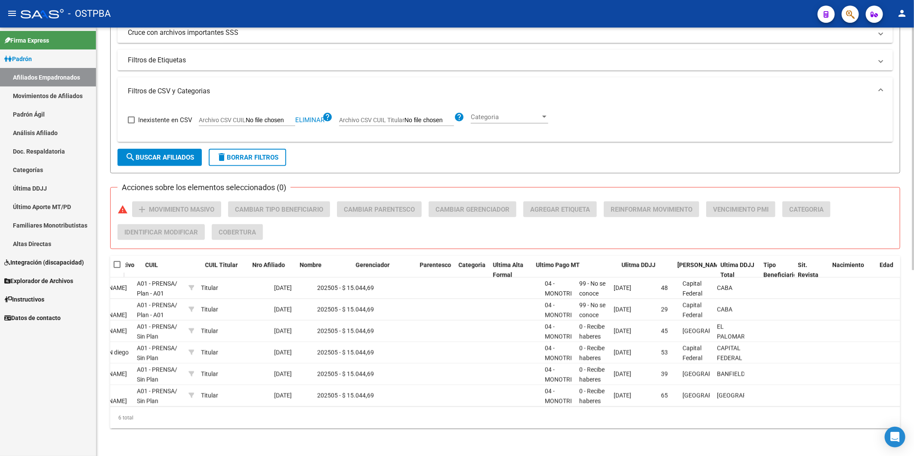
scroll to position [0, 0]
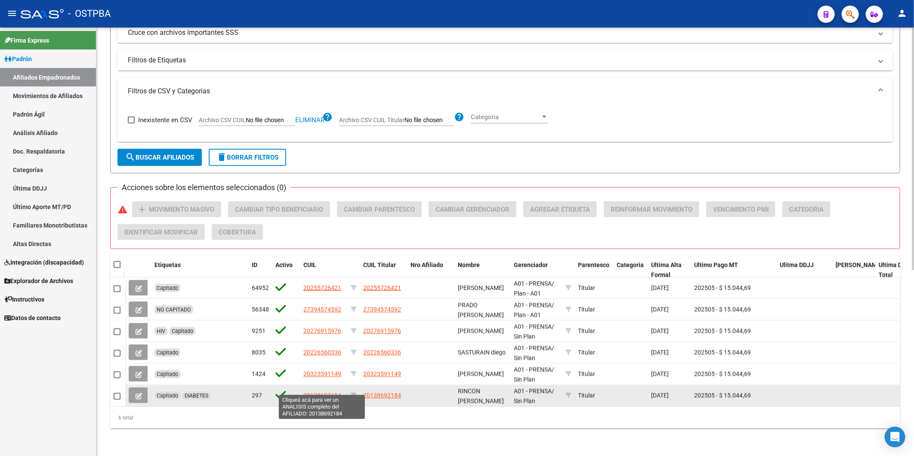
click at [323, 392] on span "20138692184" at bounding box center [323, 395] width 38 height 7
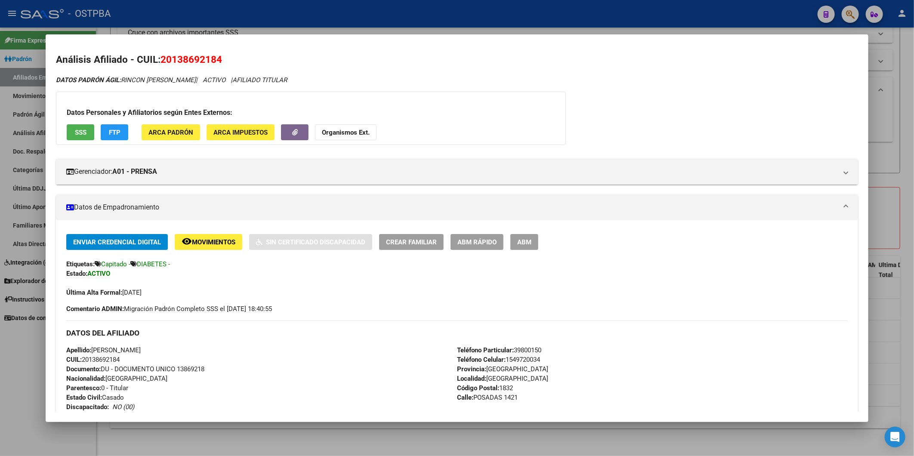
click at [895, 112] on div at bounding box center [457, 228] width 914 height 456
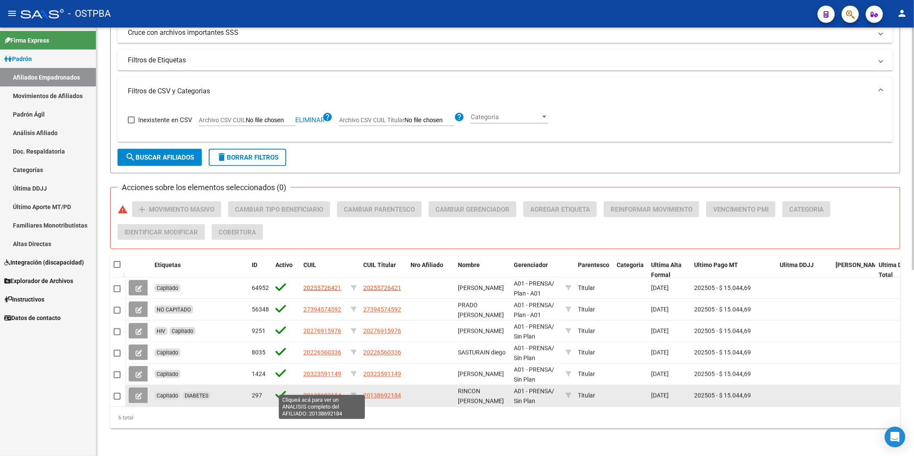
click at [313, 392] on span "20138692184" at bounding box center [323, 395] width 38 height 7
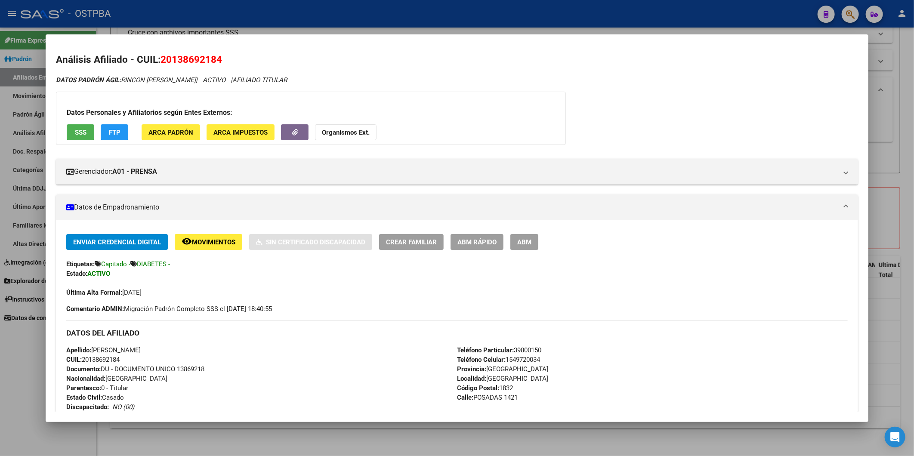
click at [486, 243] on span "ABM Rápido" at bounding box center [477, 243] width 39 height 8
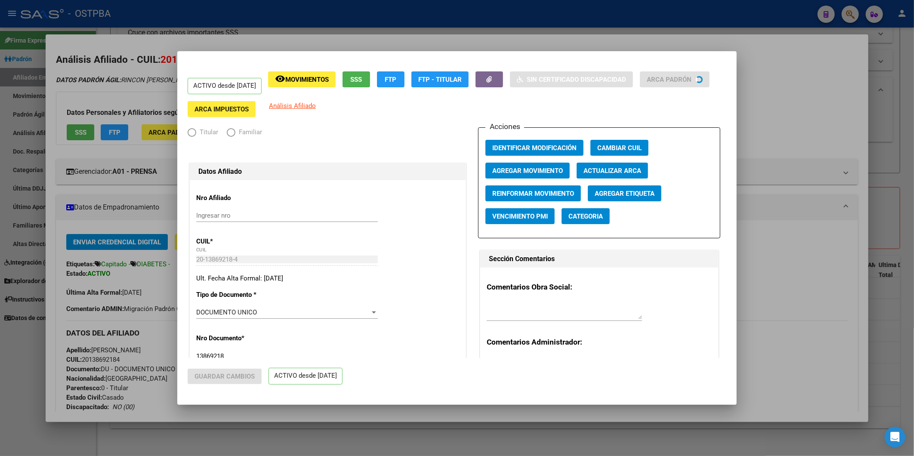
radio input "true"
type input "20-13869218-4"
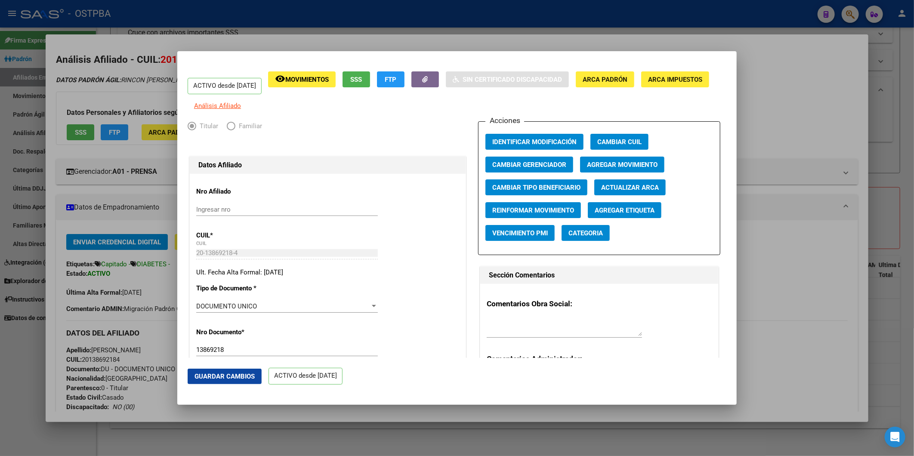
click at [594, 169] on span "Agregar Movimiento" at bounding box center [622, 165] width 71 height 8
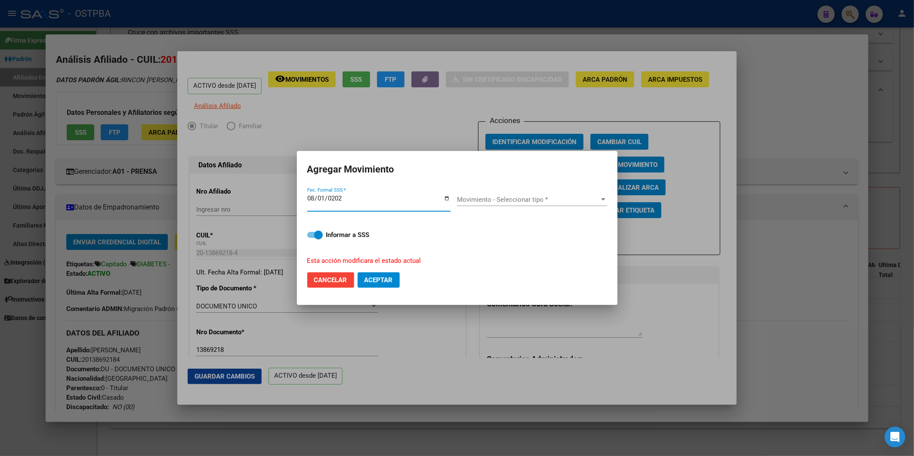
type input "[DATE]"
click at [604, 204] on div "Movimiento - Seleccionar tipo * Movimiento - Seleccionar tipo *" at bounding box center [532, 199] width 150 height 13
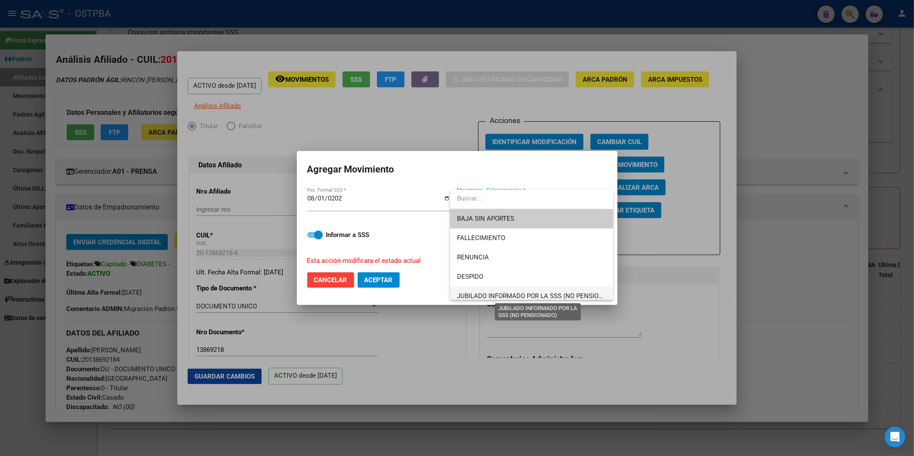
click at [575, 296] on span "JUBILADO INFORMADO POR LA SSS (NO PENSIONADO)" at bounding box center [537, 296] width 161 height 8
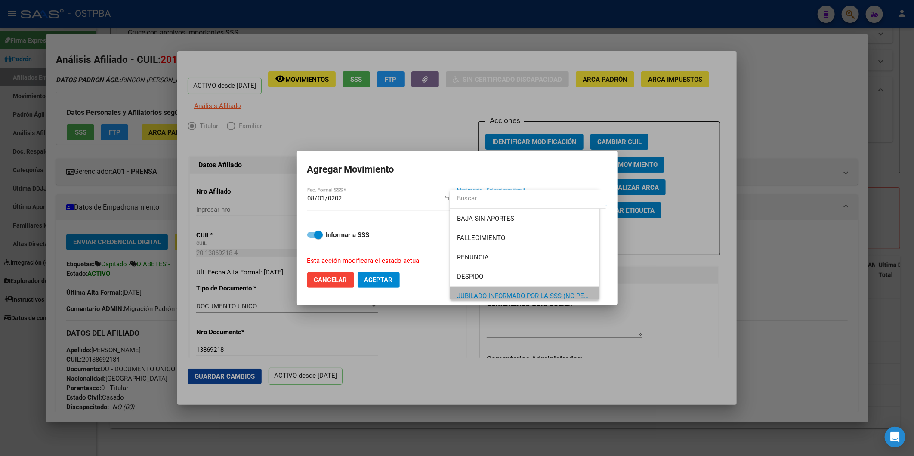
scroll to position [6, 0]
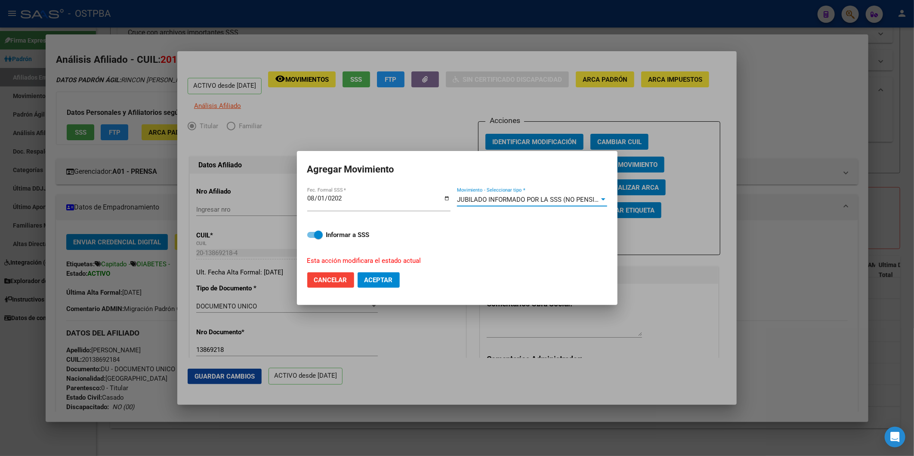
click at [377, 281] on span "Aceptar" at bounding box center [379, 280] width 28 height 8
checkbox input "false"
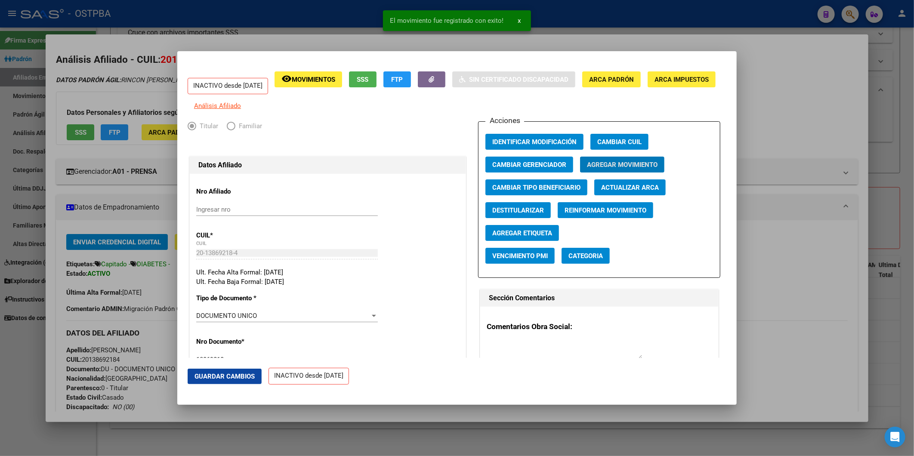
click at [767, 104] on div at bounding box center [457, 228] width 914 height 456
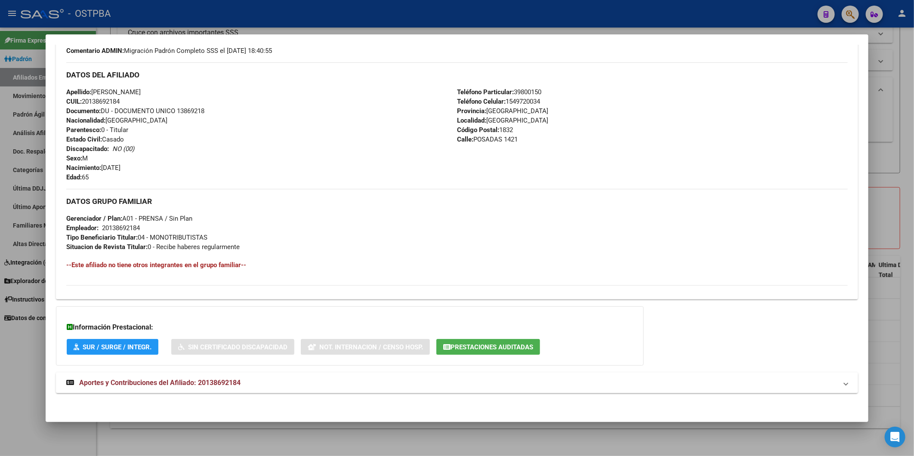
scroll to position [279, 0]
click at [879, 115] on div at bounding box center [457, 228] width 914 height 456
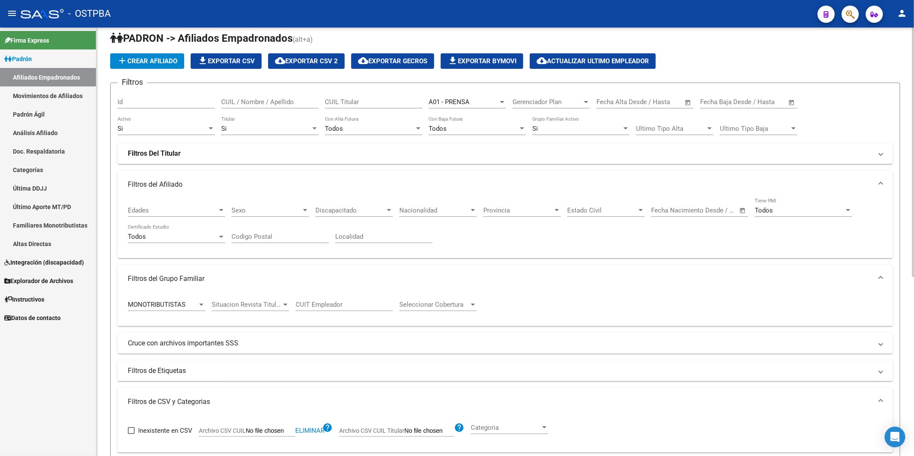
scroll to position [0, 0]
